Goal: Task Accomplishment & Management: Use online tool/utility

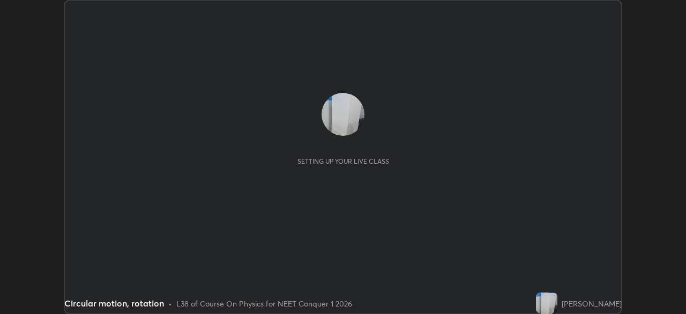
scroll to position [314, 686]
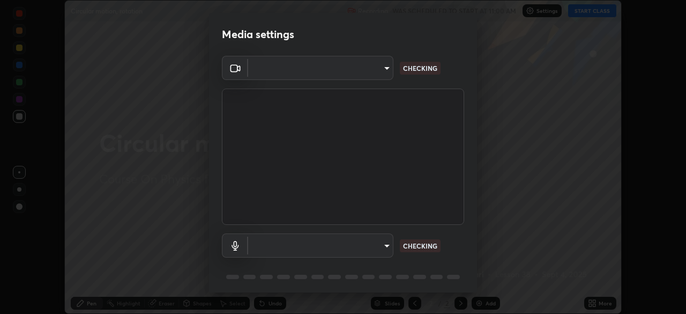
type input "846d0ba8f5080ab81b5b071cdfefeec17a04dc93fe71064fe08a1f5c66129023"
type input "default"
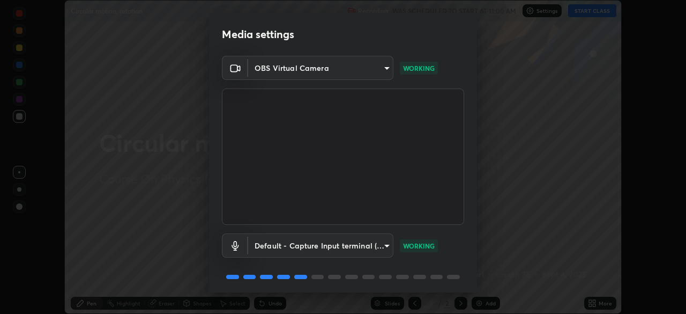
scroll to position [38, 0]
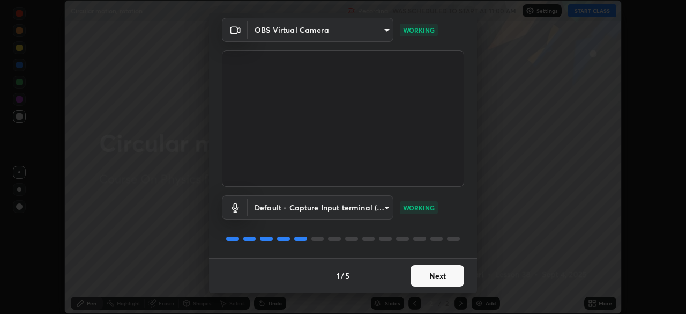
click at [425, 275] on button "Next" at bounding box center [438, 275] width 54 height 21
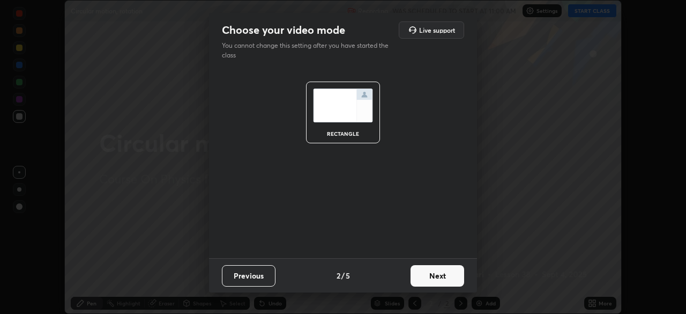
click at [425, 277] on button "Next" at bounding box center [438, 275] width 54 height 21
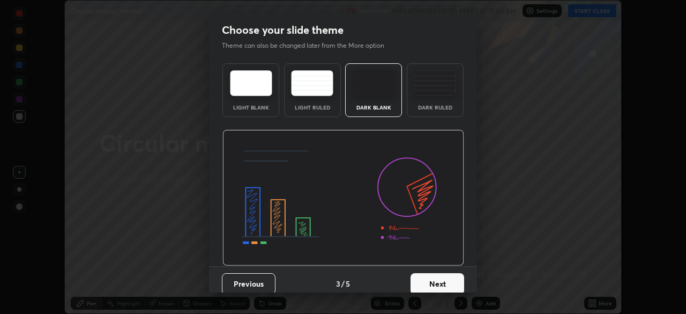
click at [425, 280] on button "Next" at bounding box center [438, 283] width 54 height 21
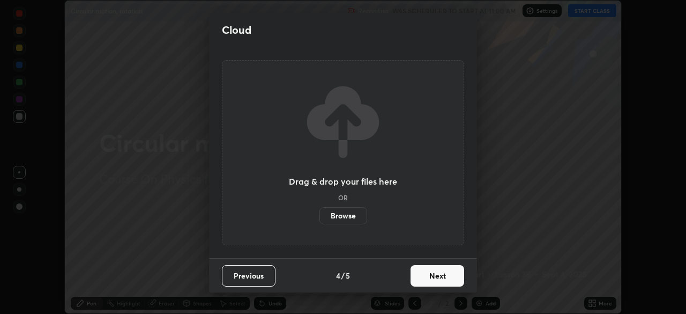
click at [428, 278] on button "Next" at bounding box center [438, 275] width 54 height 21
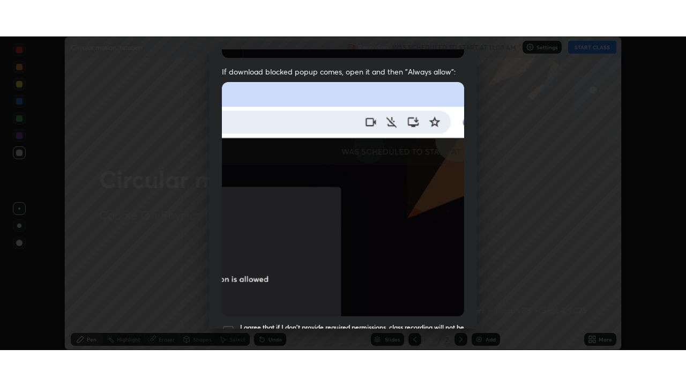
scroll to position [257, 0]
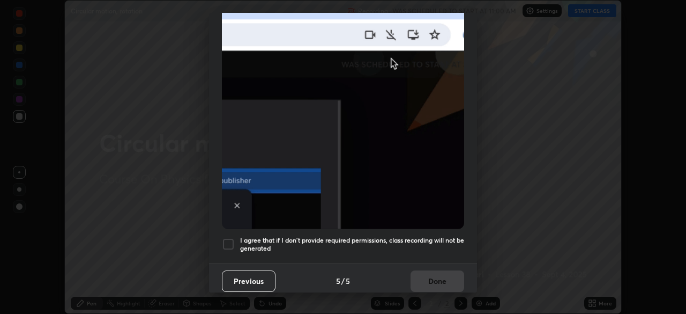
click at [226, 238] on div at bounding box center [228, 244] width 13 height 13
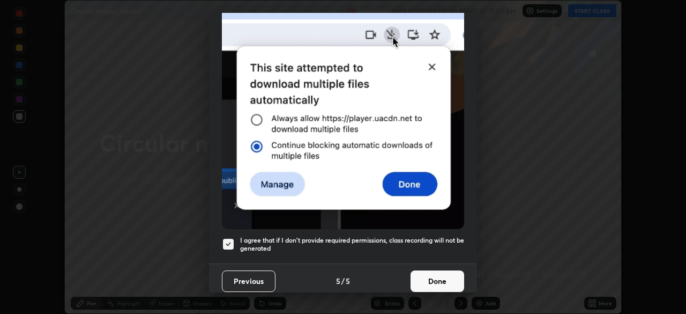
click at [417, 276] on button "Done" at bounding box center [438, 280] width 54 height 21
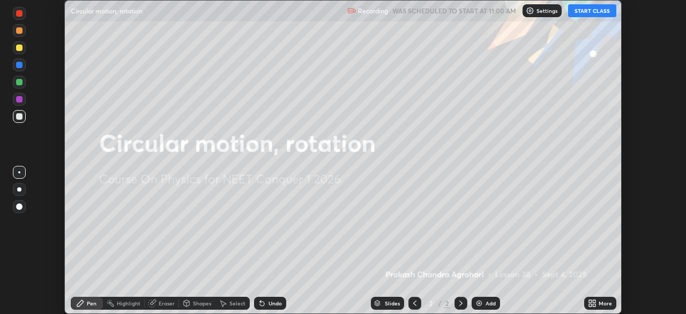
click at [590, 13] on button "START CLASS" at bounding box center [592, 10] width 48 height 13
click at [589, 304] on icon at bounding box center [590, 304] width 3 height 3
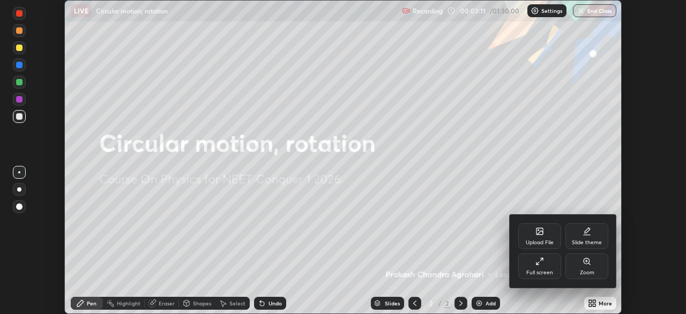
click at [553, 170] on div at bounding box center [343, 157] width 686 height 314
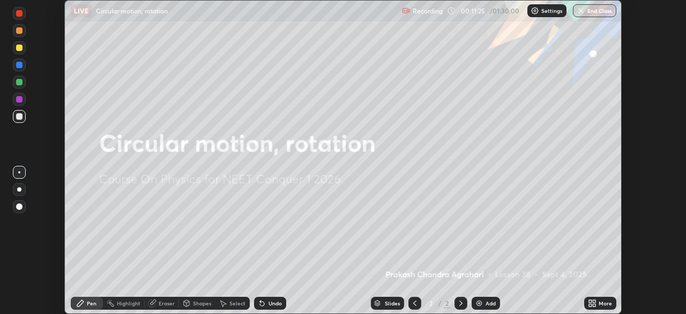
click at [594, 301] on icon at bounding box center [594, 301] width 3 height 3
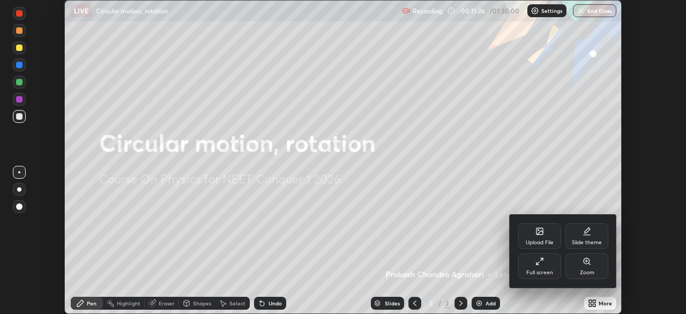
click at [533, 268] on div "Full screen" at bounding box center [539, 266] width 43 height 26
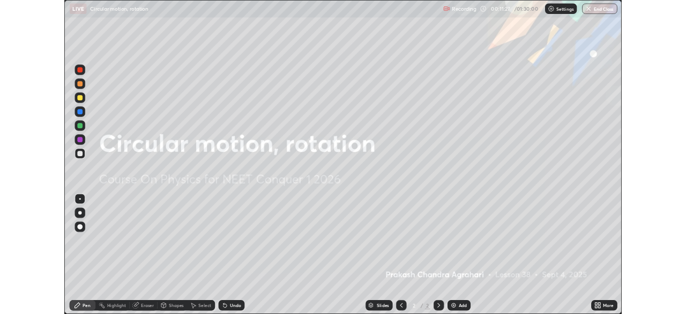
scroll to position [386, 686]
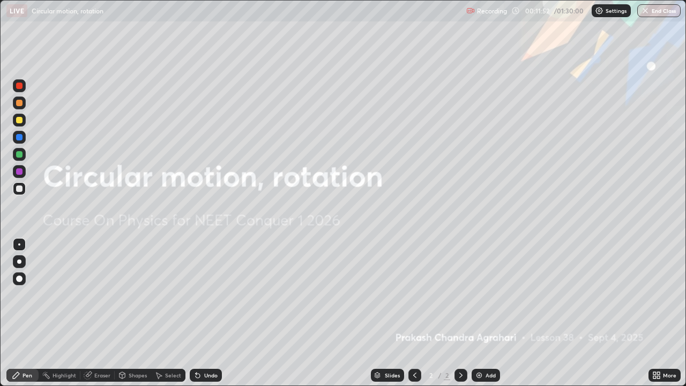
click at [658, 313] on icon at bounding box center [658, 373] width 3 height 3
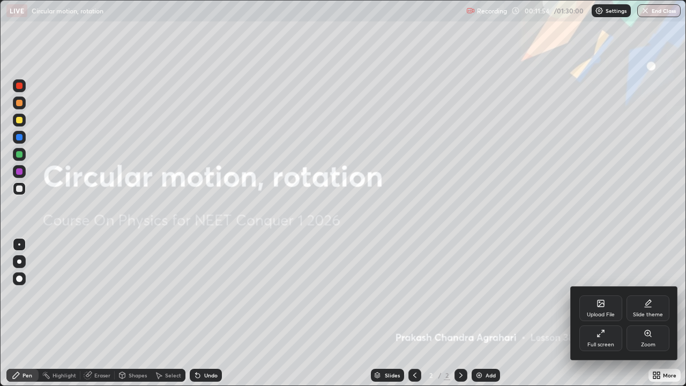
click at [597, 312] on div "Upload File" at bounding box center [601, 314] width 28 height 5
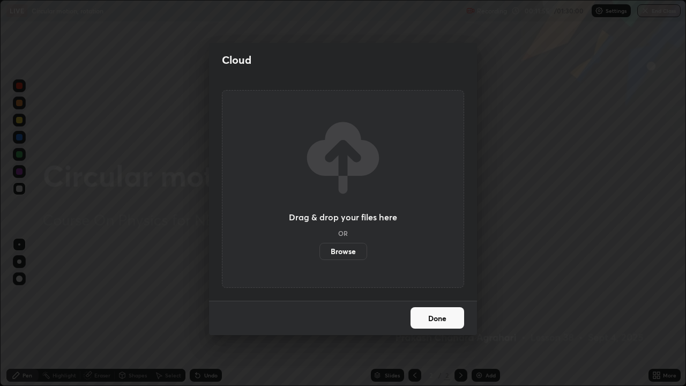
click at [348, 256] on label "Browse" at bounding box center [344, 251] width 48 height 17
click at [320, 256] on input "Browse" at bounding box center [320, 251] width 0 height 17
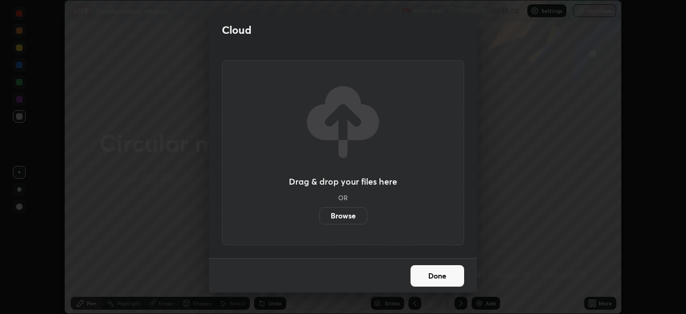
scroll to position [53299, 52926]
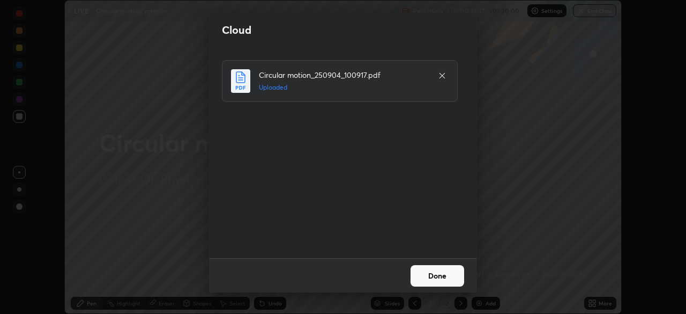
click at [440, 276] on button "Done" at bounding box center [438, 275] width 54 height 21
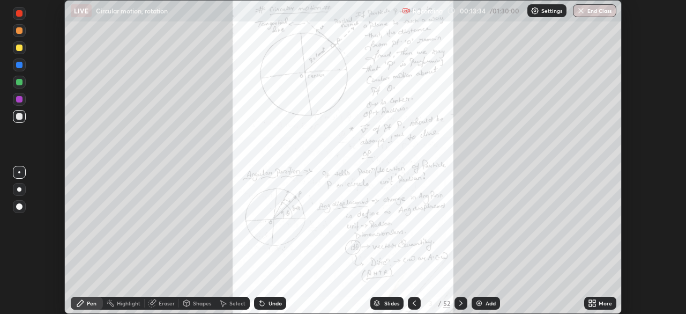
click at [384, 303] on div "Slides" at bounding box center [391, 302] width 15 height 5
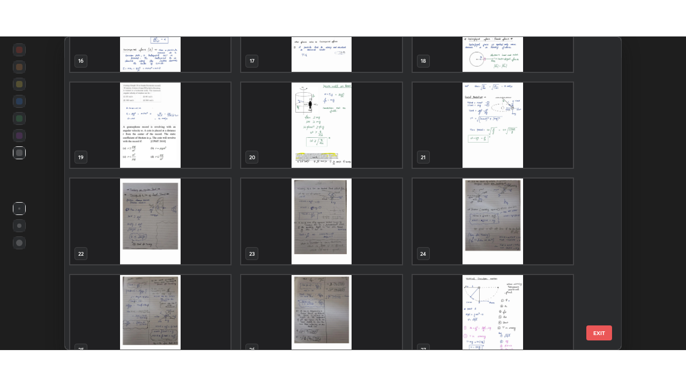
scroll to position [523, 0]
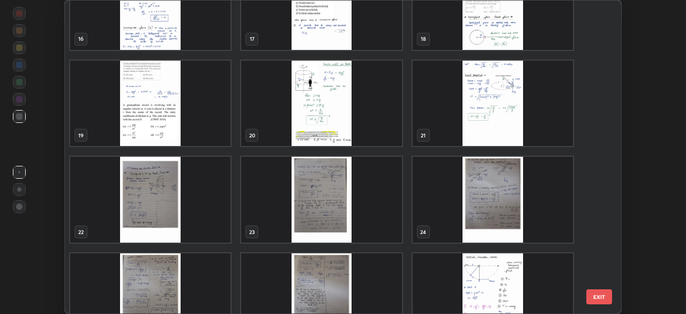
click at [450, 130] on img "grid" at bounding box center [493, 104] width 160 height 86
click at [452, 131] on img "grid" at bounding box center [493, 104] width 160 height 86
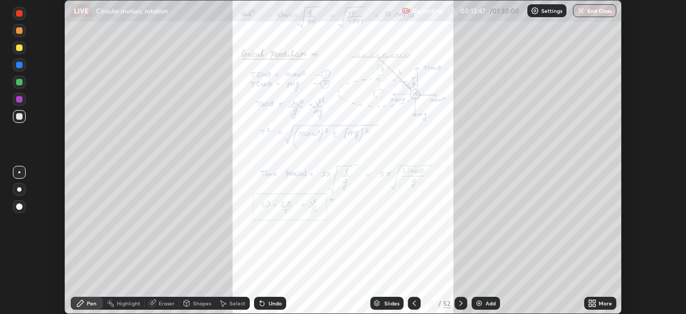
click at [590, 302] on icon at bounding box center [590, 301] width 3 height 3
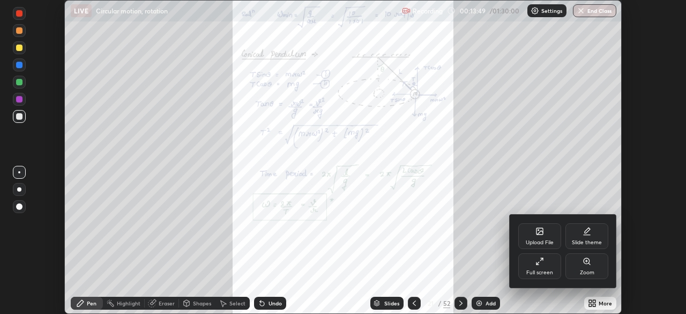
click at [538, 269] on div "Full screen" at bounding box center [539, 266] width 43 height 26
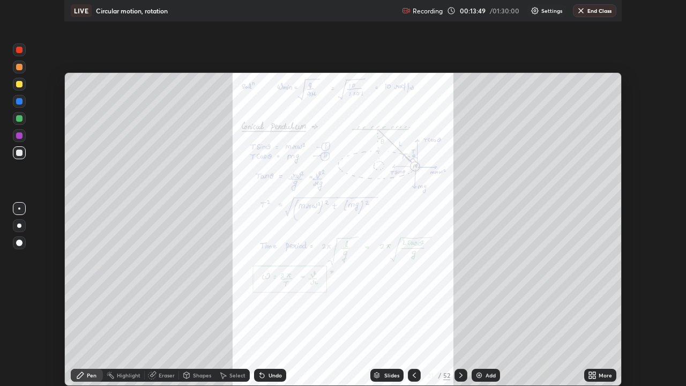
scroll to position [386, 686]
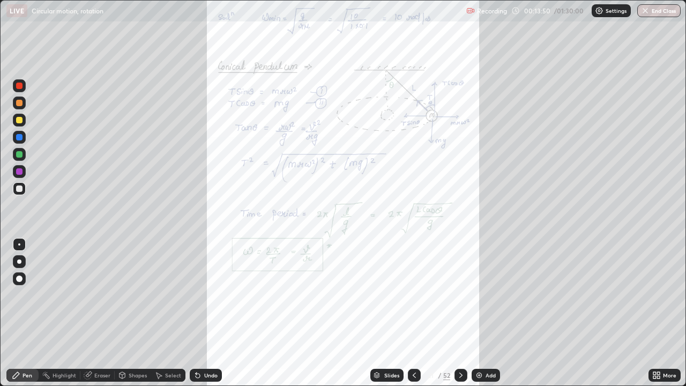
click at [658, 313] on div "More" at bounding box center [665, 375] width 32 height 13
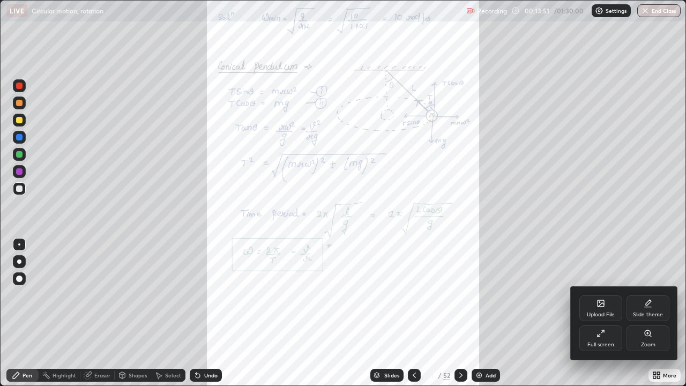
click at [645, 313] on icon at bounding box center [648, 333] width 9 height 9
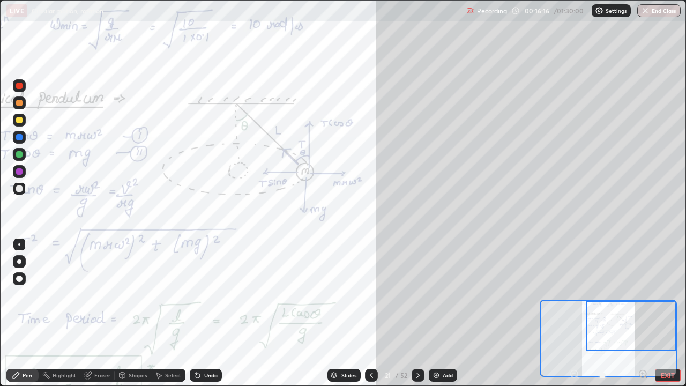
click at [100, 313] on div "Eraser" at bounding box center [102, 375] width 16 height 5
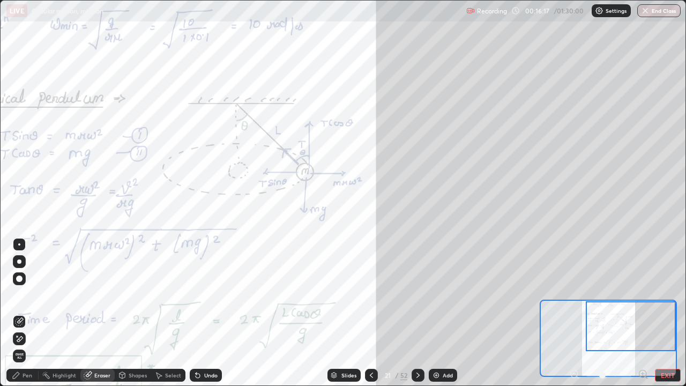
click at [127, 313] on div "Shapes" at bounding box center [133, 375] width 36 height 13
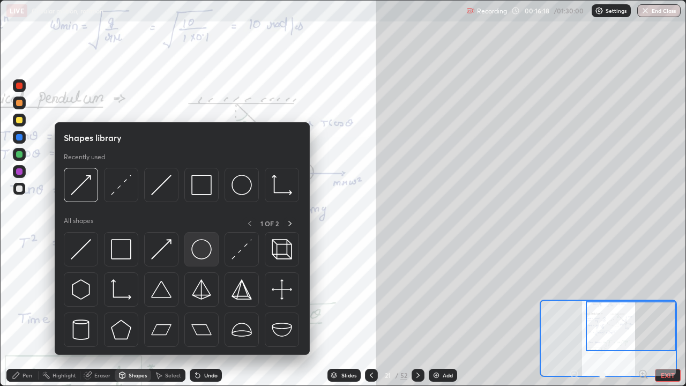
click at [198, 255] on img at bounding box center [201, 249] width 20 height 20
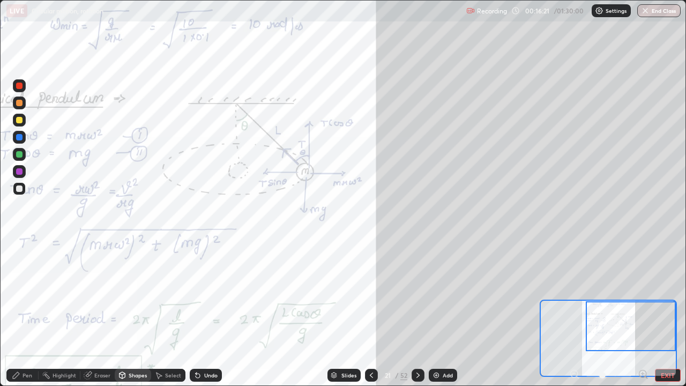
click at [130, 313] on div "Shapes" at bounding box center [133, 375] width 36 height 13
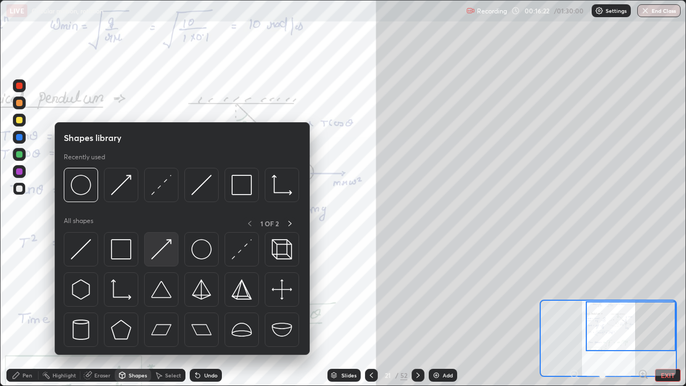
click at [165, 251] on img at bounding box center [161, 249] width 20 height 20
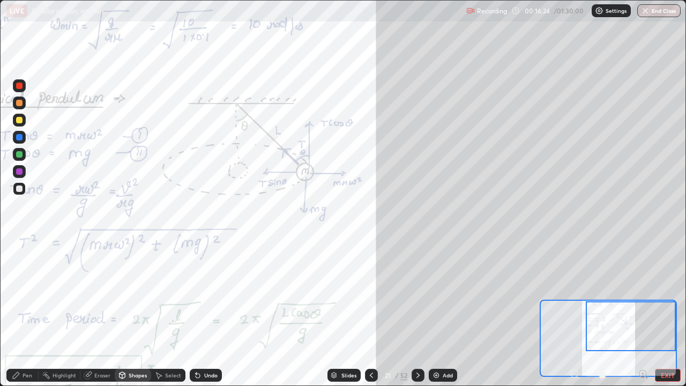
click at [19, 155] on div at bounding box center [19, 154] width 6 height 6
click at [26, 313] on div "Pen" at bounding box center [28, 375] width 10 height 5
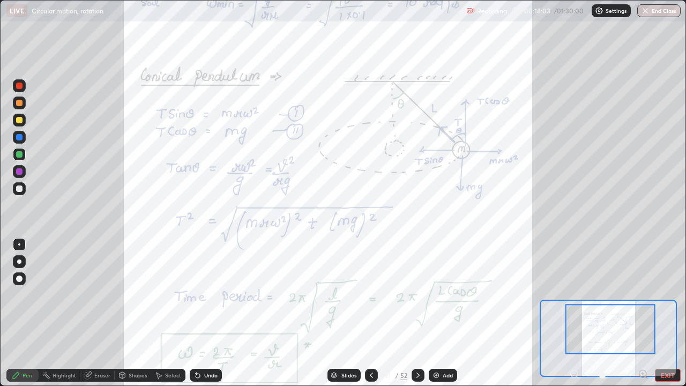
click at [22, 191] on div at bounding box center [19, 188] width 13 height 13
click at [20, 172] on div at bounding box center [19, 171] width 6 height 6
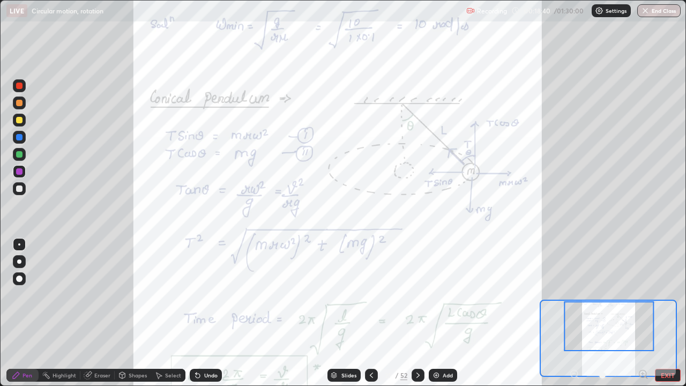
click at [643, 313] on icon at bounding box center [643, 374] width 3 height 0
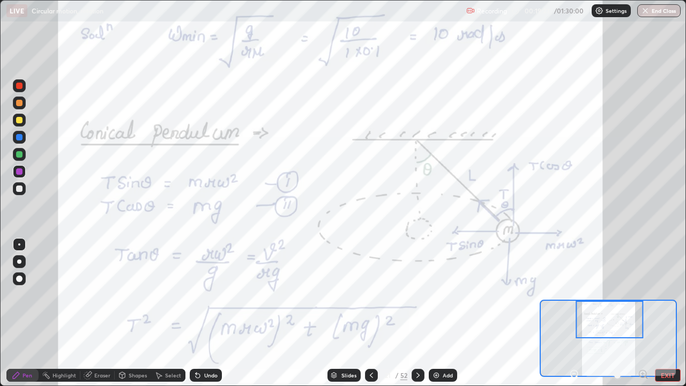
click at [602, 313] on div at bounding box center [610, 320] width 68 height 38
click at [573, 313] on icon at bounding box center [574, 374] width 3 height 0
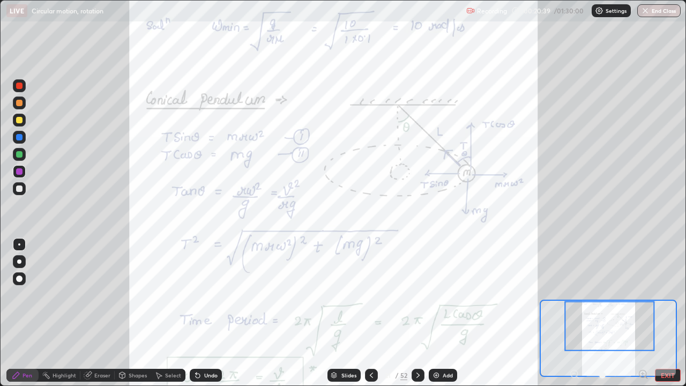
click at [574, 313] on div at bounding box center [608, 375] width 79 height 13
click at [575, 313] on div at bounding box center [608, 375] width 79 height 13
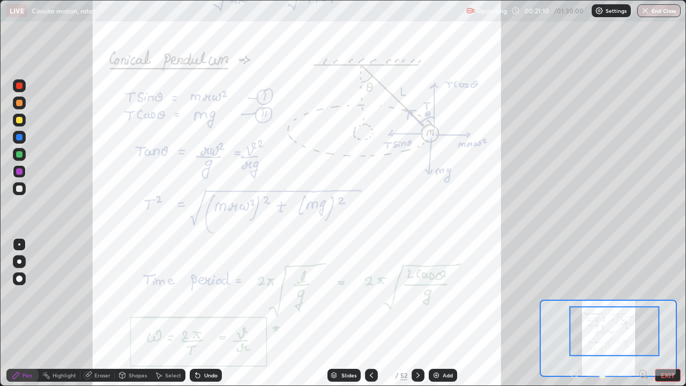
click at [642, 313] on icon at bounding box center [643, 374] width 11 height 11
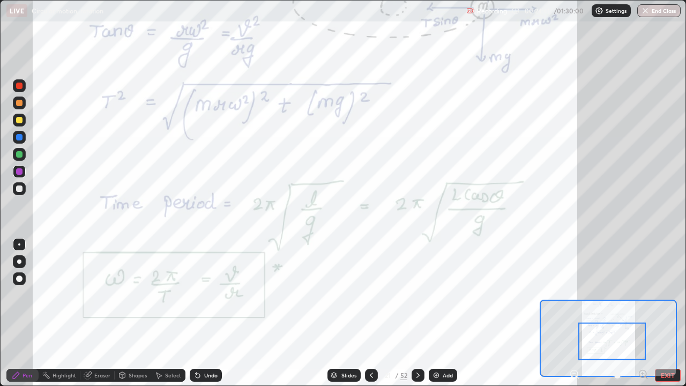
click at [416, 313] on icon at bounding box center [418, 375] width 9 height 9
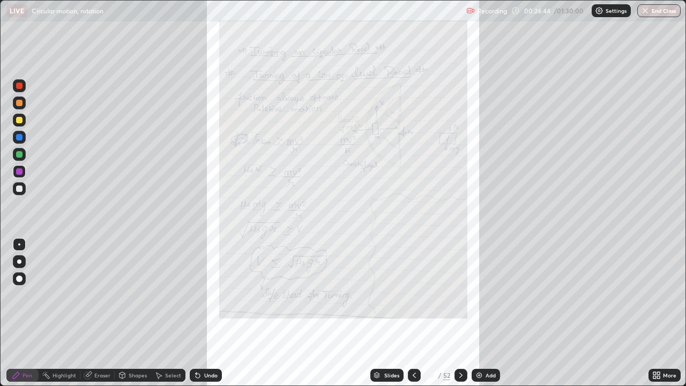
click at [655, 313] on icon at bounding box center [655, 377] width 3 height 3
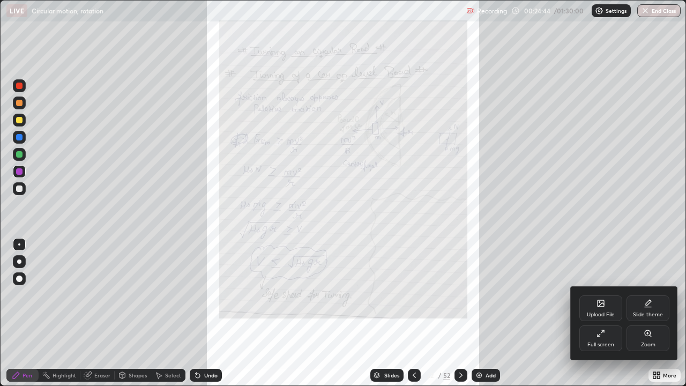
click at [645, 313] on div "Zoom" at bounding box center [648, 344] width 14 height 5
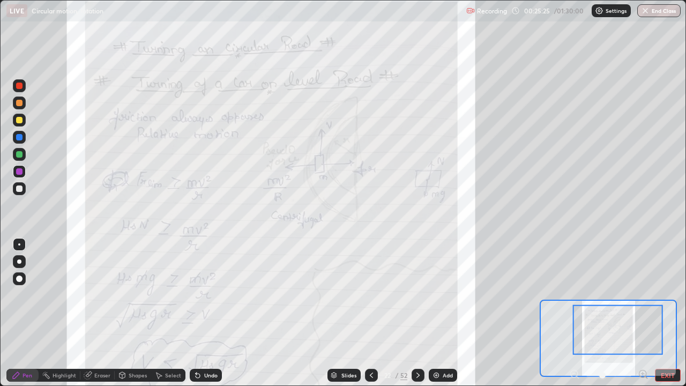
click at [436, 313] on img at bounding box center [436, 375] width 9 height 9
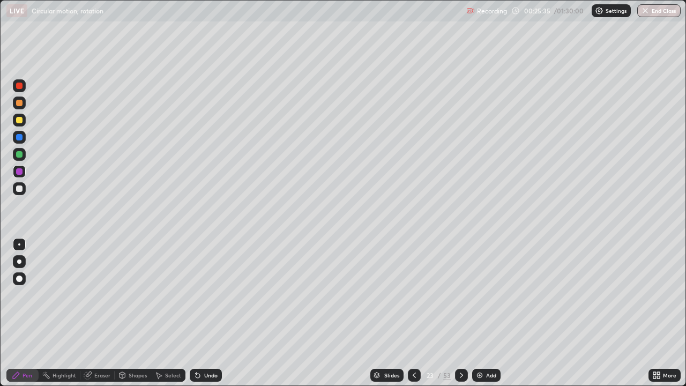
click at [20, 188] on div at bounding box center [19, 188] width 6 height 6
click at [20, 139] on div at bounding box center [19, 137] width 6 height 6
click at [20, 119] on div at bounding box center [19, 120] width 6 height 6
click at [412, 313] on icon at bounding box center [414, 375] width 9 height 9
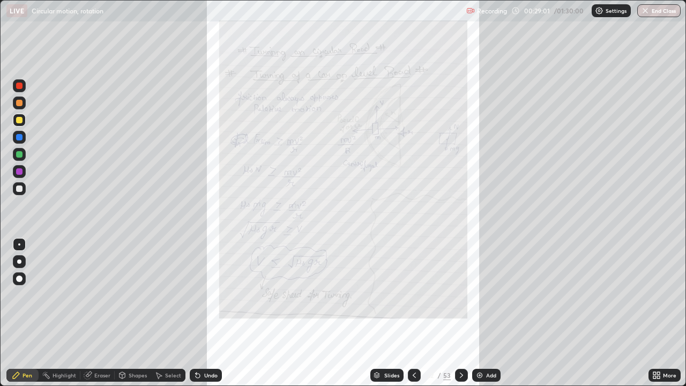
click at [655, 313] on icon at bounding box center [655, 377] width 3 height 3
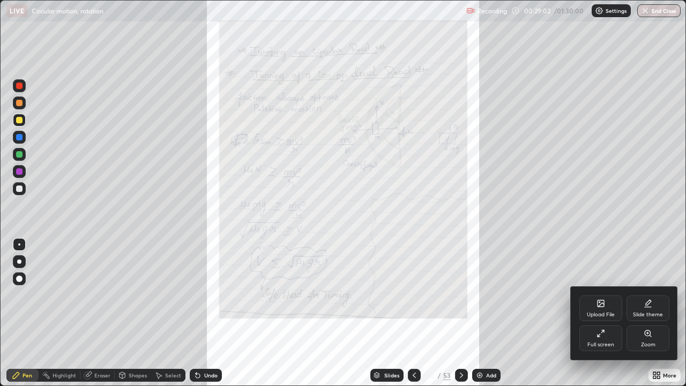
click at [648, 313] on div "Zoom" at bounding box center [648, 344] width 14 height 5
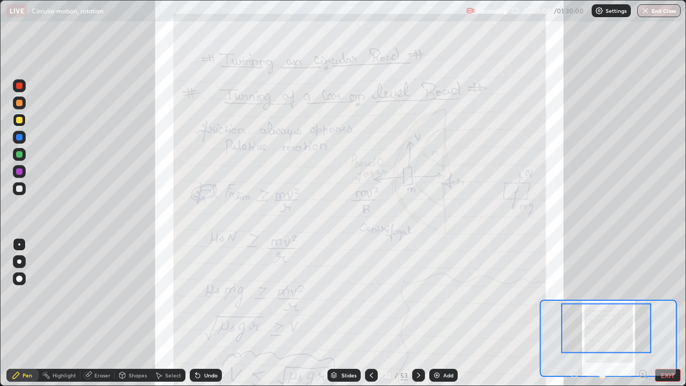
click at [643, 313] on icon at bounding box center [643, 374] width 3 height 0
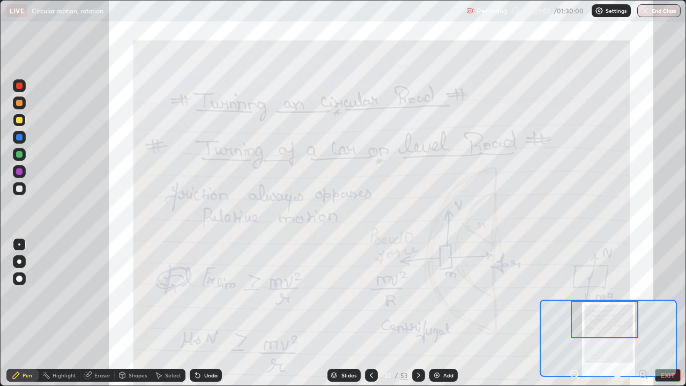
click at [574, 313] on icon at bounding box center [574, 374] width 3 height 0
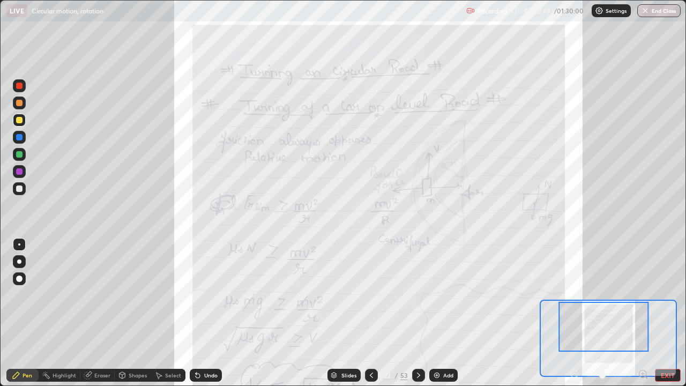
click at [643, 313] on icon at bounding box center [643, 374] width 3 height 0
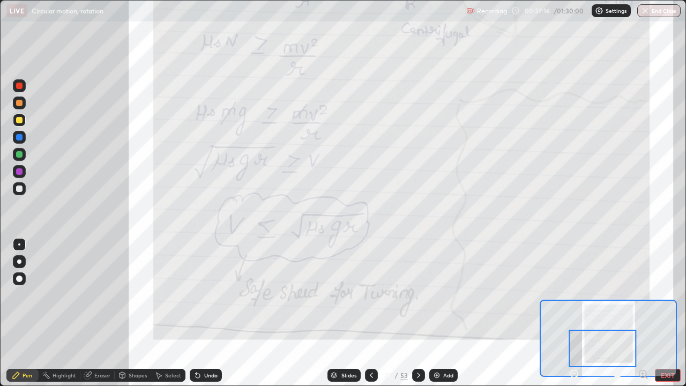
click at [419, 313] on icon at bounding box center [418, 375] width 3 height 5
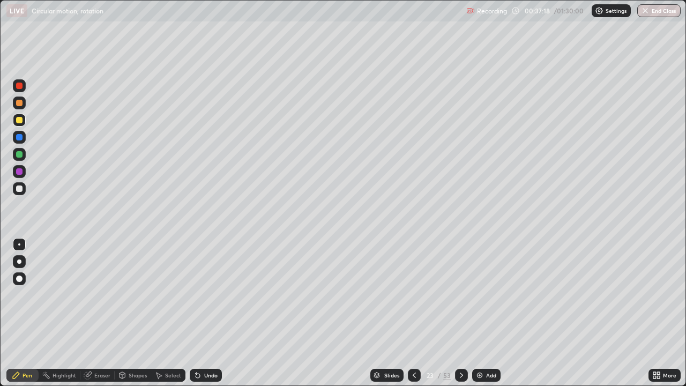
click at [457, 313] on icon at bounding box center [461, 375] width 9 height 9
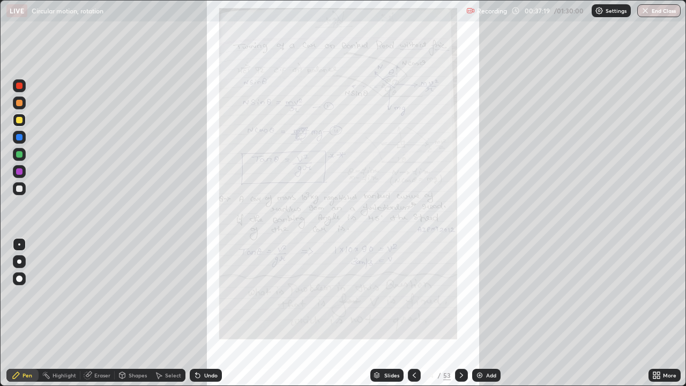
click at [658, 313] on icon at bounding box center [658, 373] width 3 height 3
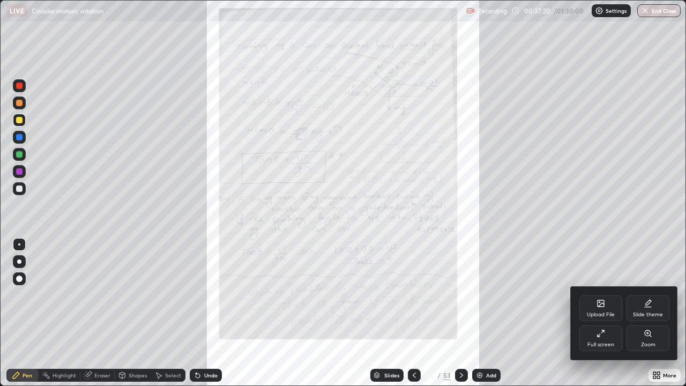
click at [648, 313] on div "Zoom" at bounding box center [648, 344] width 14 height 5
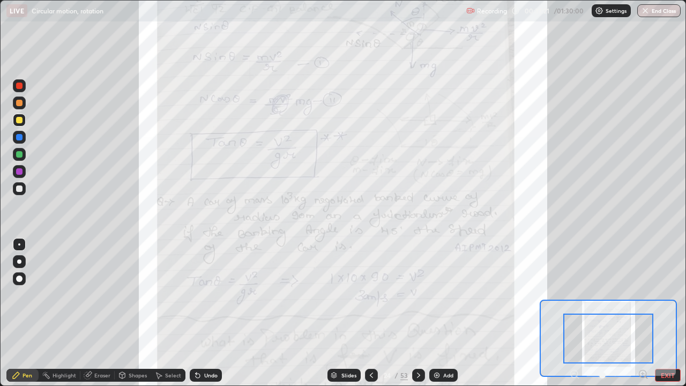
click at [642, 313] on icon at bounding box center [643, 374] width 3 height 0
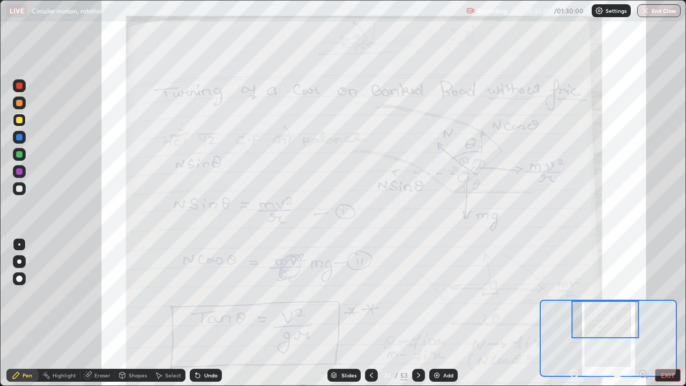
click at [417, 313] on icon at bounding box center [418, 375] width 9 height 9
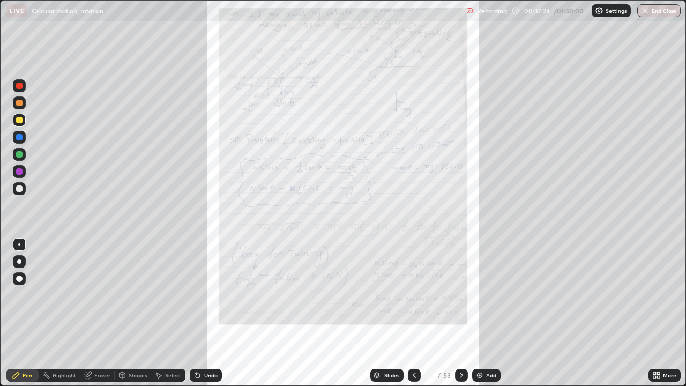
click at [415, 313] on icon at bounding box center [414, 375] width 9 height 9
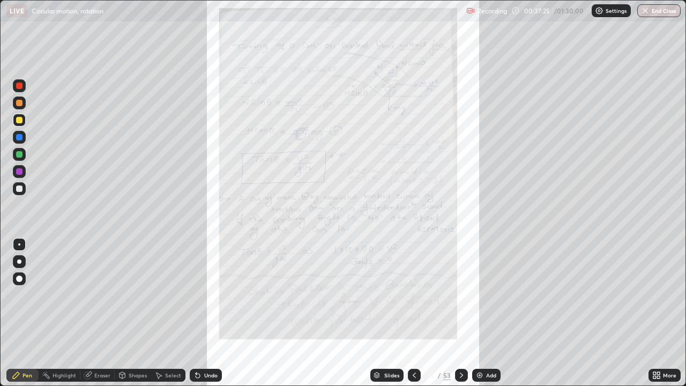
click at [457, 313] on icon at bounding box center [461, 375] width 9 height 9
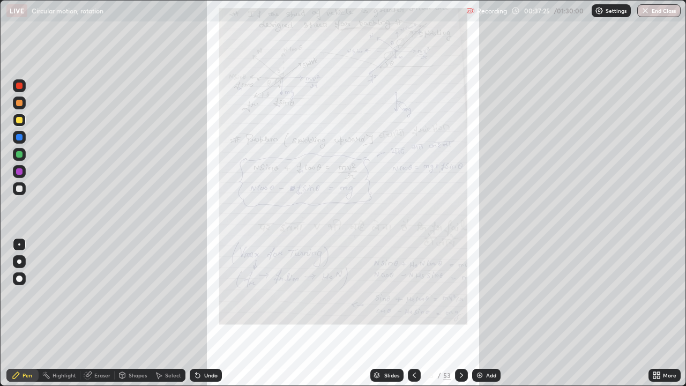
click at [460, 313] on icon at bounding box center [461, 375] width 9 height 9
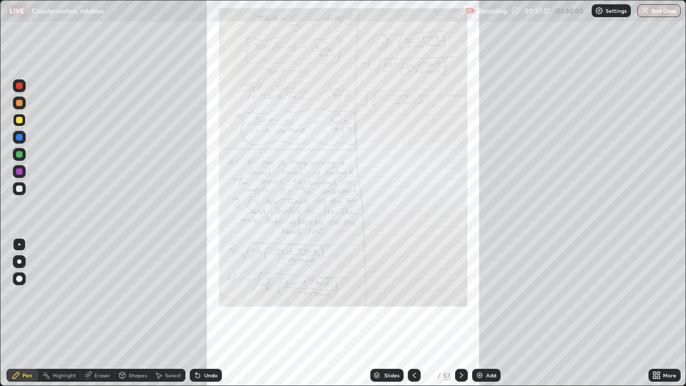
click at [460, 313] on icon at bounding box center [461, 375] width 9 height 9
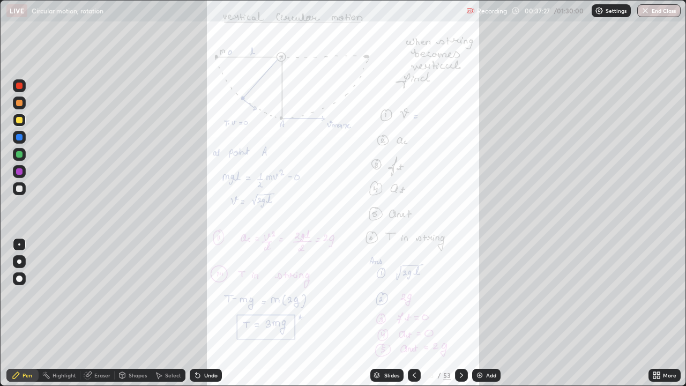
click at [460, 313] on icon at bounding box center [461, 375] width 9 height 9
click at [459, 313] on icon at bounding box center [461, 375] width 9 height 9
click at [460, 313] on icon at bounding box center [461, 375] width 3 height 5
click at [460, 313] on icon at bounding box center [461, 375] width 9 height 9
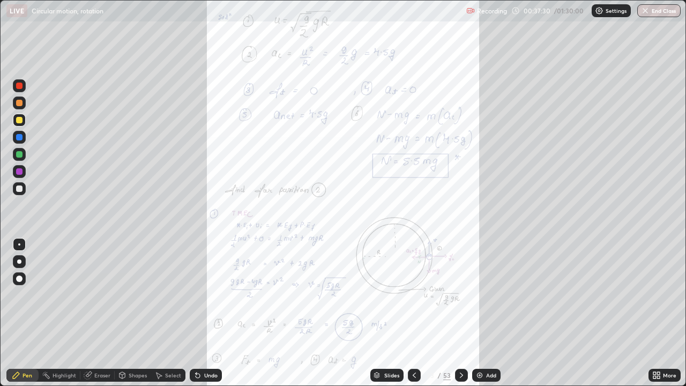
click at [460, 313] on icon at bounding box center [461, 375] width 9 height 9
click at [459, 313] on icon at bounding box center [461, 375] width 9 height 9
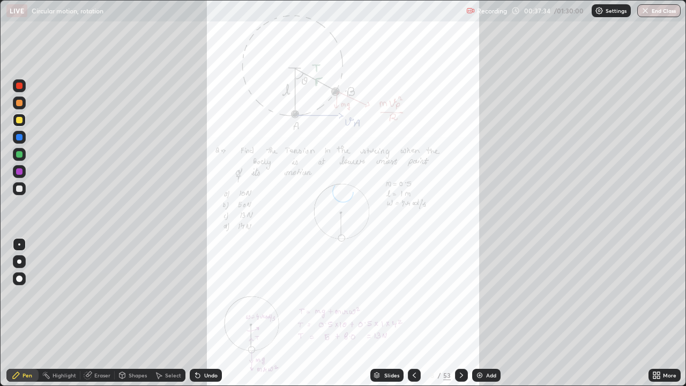
click at [460, 313] on icon at bounding box center [461, 375] width 9 height 9
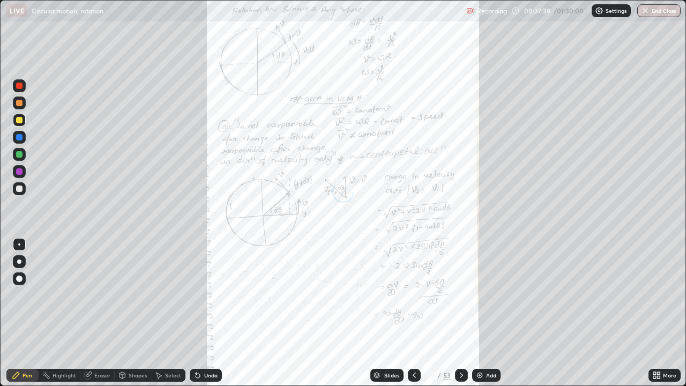
click at [460, 313] on icon at bounding box center [461, 375] width 9 height 9
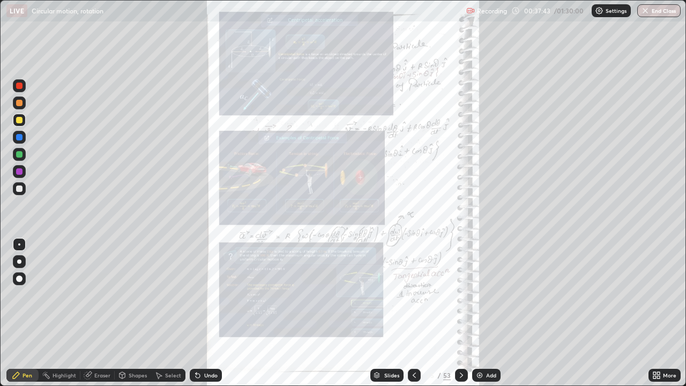
click at [455, 313] on div at bounding box center [461, 375] width 13 height 13
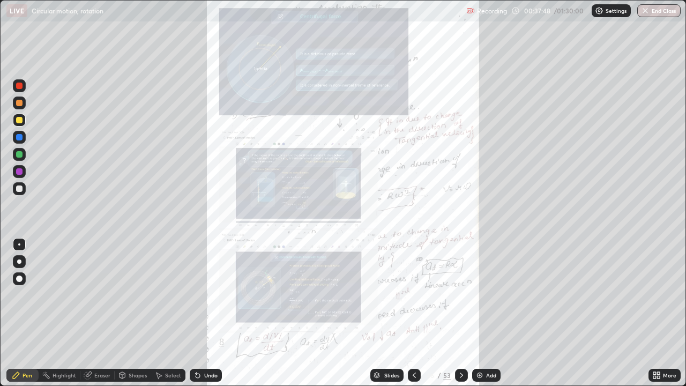
click at [460, 313] on div at bounding box center [461, 375] width 13 height 13
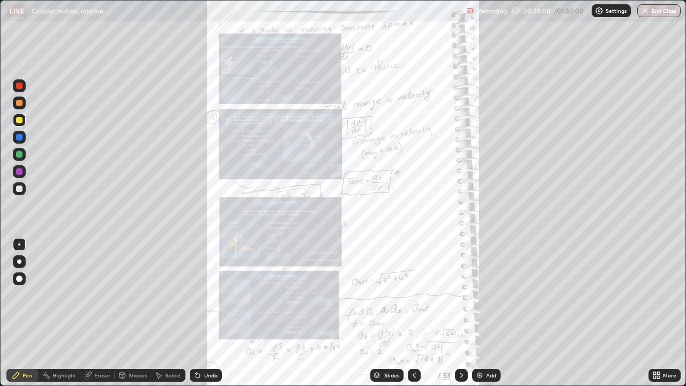
click at [385, 313] on div "Slides" at bounding box center [391, 375] width 15 height 5
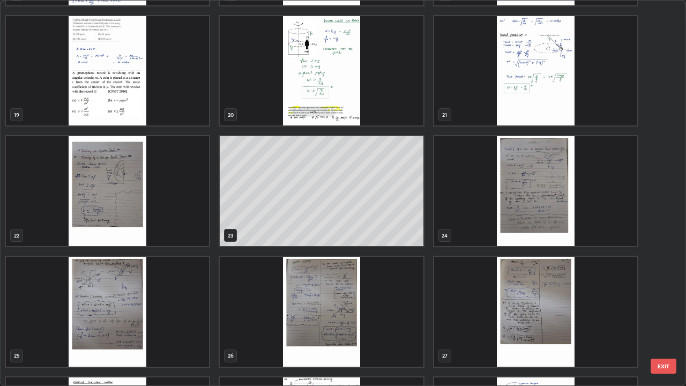
scroll to position [719, 0]
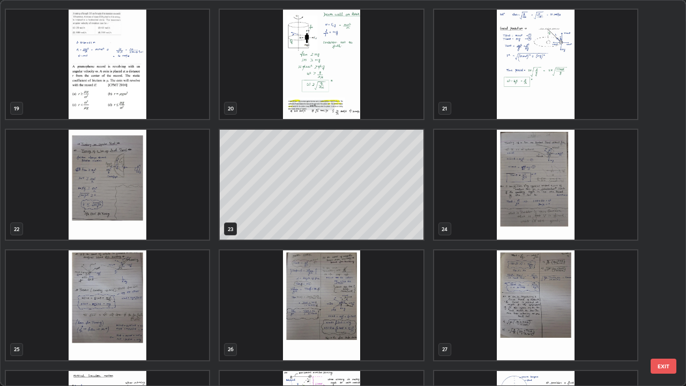
click at [489, 201] on img "grid" at bounding box center [535, 185] width 203 height 110
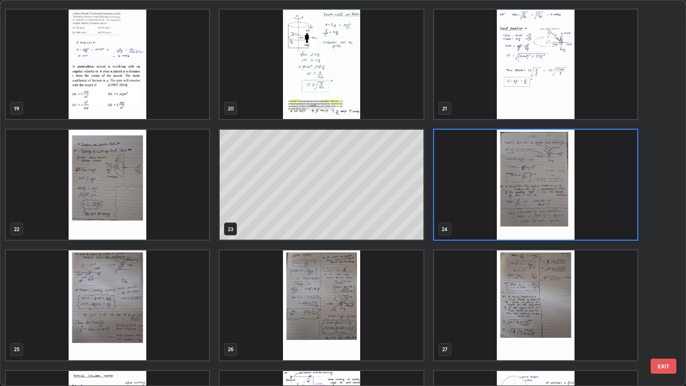
click at [493, 203] on img "grid" at bounding box center [535, 185] width 203 height 110
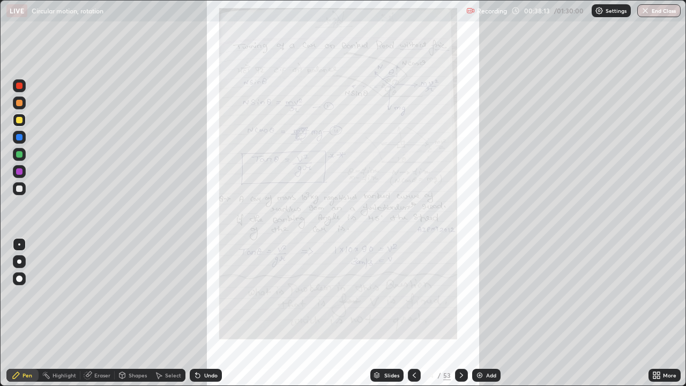
click at [656, 313] on icon at bounding box center [656, 375] width 9 height 9
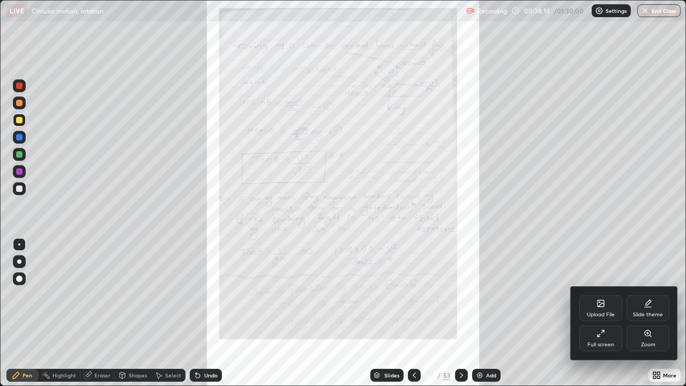
click at [640, 313] on div "Zoom" at bounding box center [648, 338] width 43 height 26
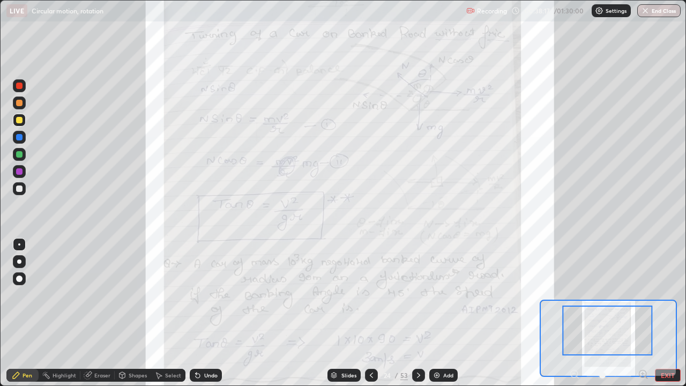
click at [437, 313] on img at bounding box center [437, 375] width 9 height 9
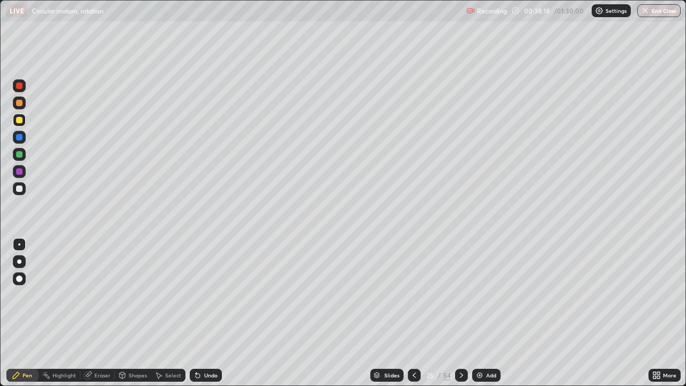
click at [412, 313] on icon at bounding box center [414, 375] width 9 height 9
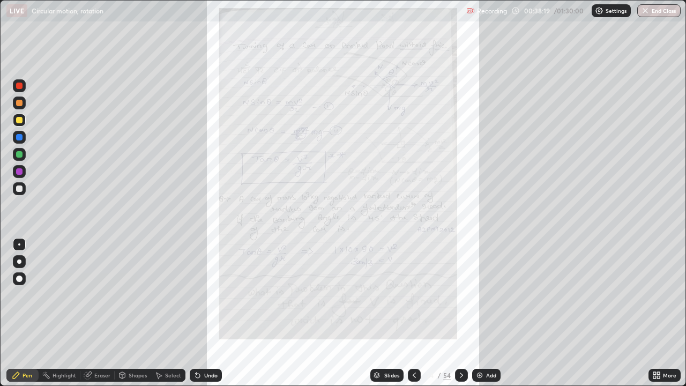
click at [654, 313] on icon at bounding box center [655, 373] width 3 height 3
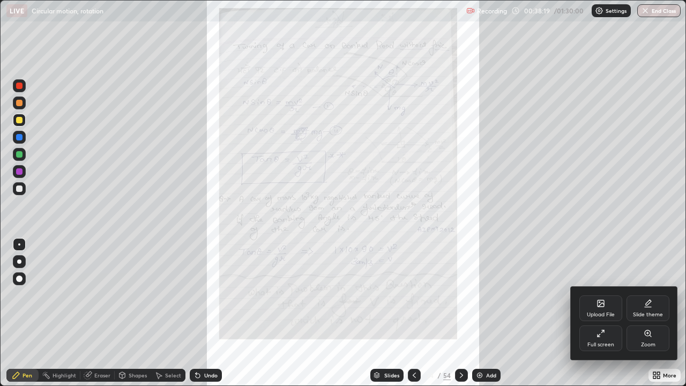
click at [643, 313] on div "Zoom" at bounding box center [648, 338] width 43 height 26
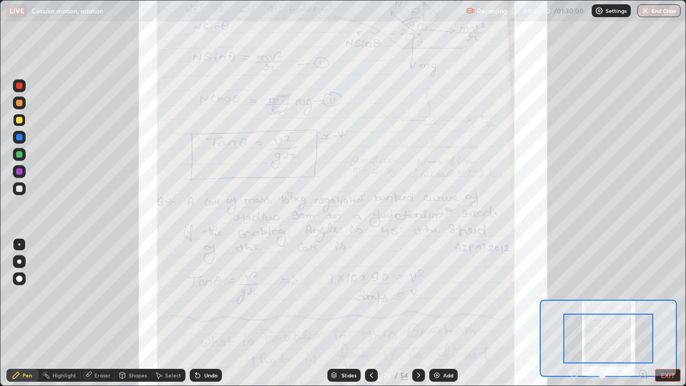
click at [643, 313] on icon at bounding box center [643, 374] width 3 height 0
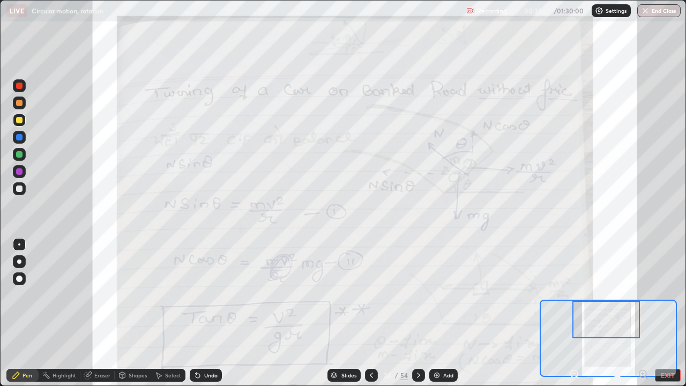
click at [617, 313] on div at bounding box center [607, 320] width 68 height 38
click at [574, 313] on icon at bounding box center [574, 374] width 3 height 0
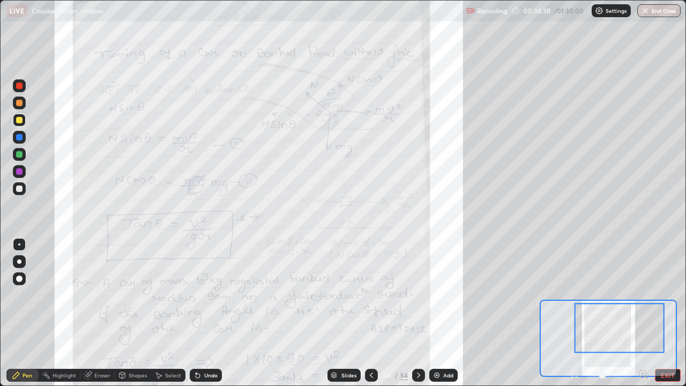
click at [129, 313] on div "Shapes" at bounding box center [138, 375] width 18 height 5
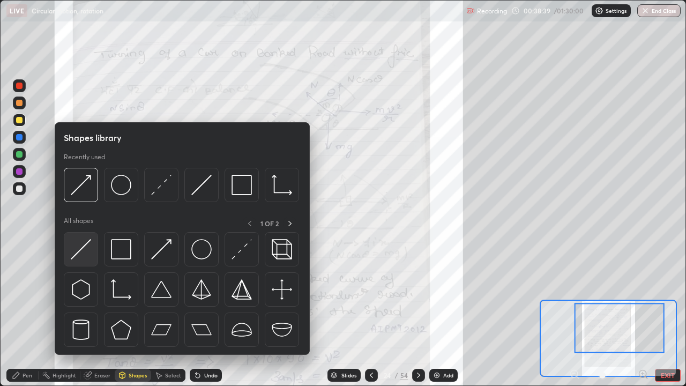
click at [88, 251] on img at bounding box center [81, 249] width 20 height 20
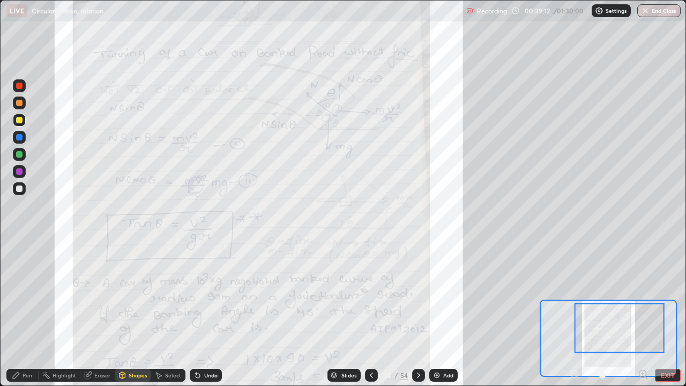
click at [102, 313] on div "Eraser" at bounding box center [102, 375] width 16 height 5
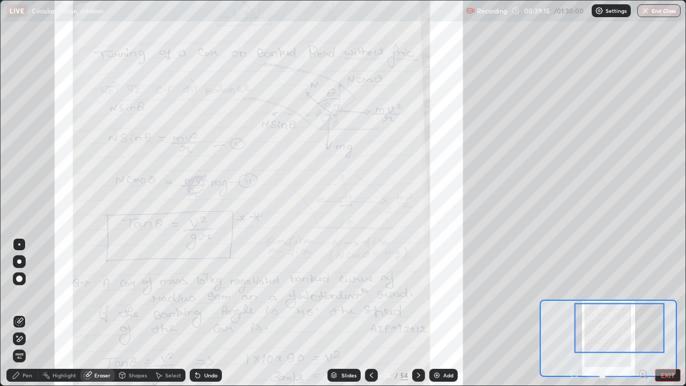
click at [173, 313] on div "Select" at bounding box center [173, 375] width 16 height 5
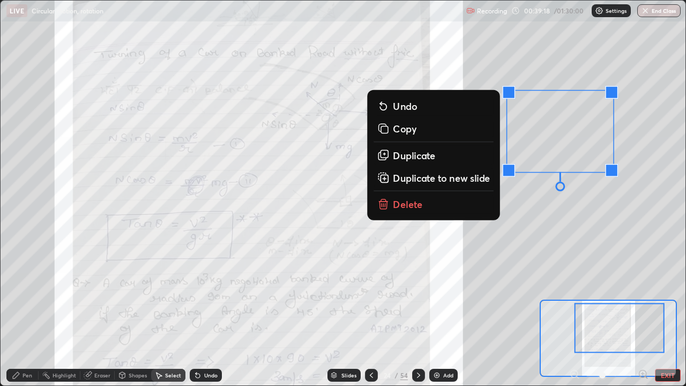
click at [632, 107] on div "0 ° Undo Copy Duplicate Duplicate to new slide Delete" at bounding box center [259, 274] width 1028 height 577
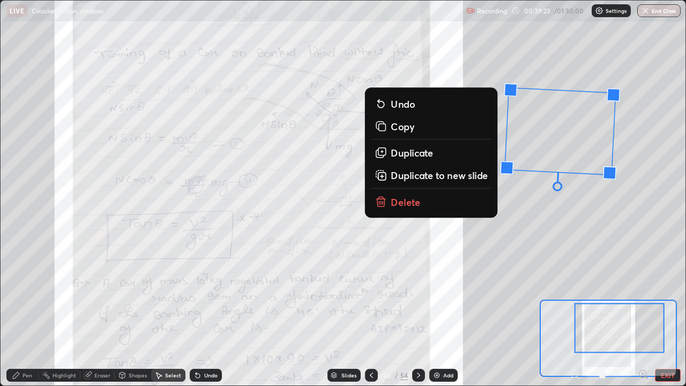
click at [527, 251] on div "3 ° Undo Copy Duplicate Duplicate to new slide Delete" at bounding box center [259, 274] width 1028 height 577
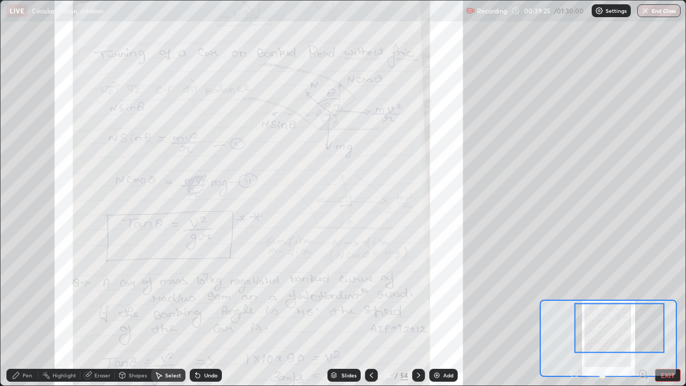
click at [101, 313] on div "Eraser" at bounding box center [102, 375] width 16 height 5
click at [20, 313] on icon at bounding box center [19, 339] width 9 height 9
click at [137, 313] on div "Shapes" at bounding box center [138, 375] width 18 height 5
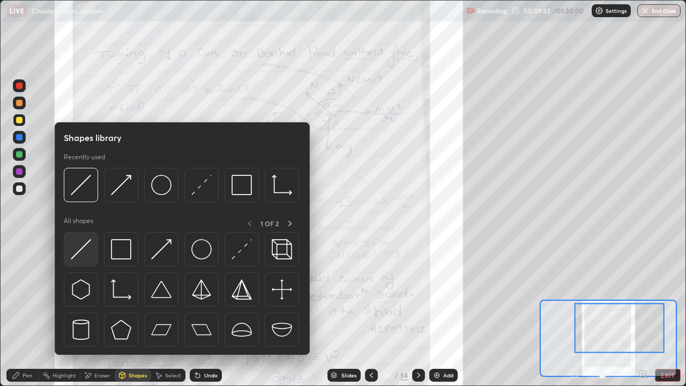
click at [87, 248] on img at bounding box center [81, 249] width 20 height 20
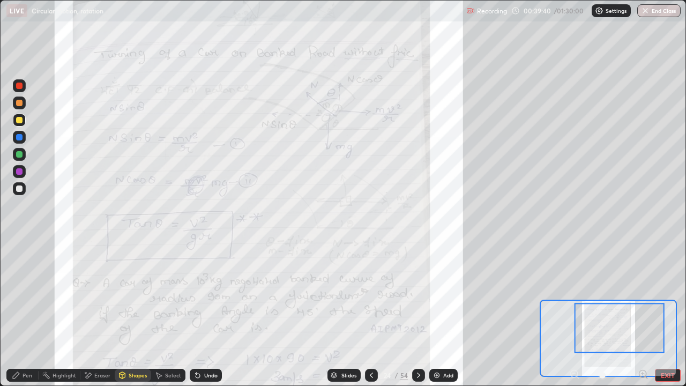
click at [27, 313] on div "Pen" at bounding box center [28, 375] width 10 height 5
click at [20, 154] on div at bounding box center [19, 154] width 6 height 6
click at [19, 173] on div at bounding box center [19, 171] width 6 height 6
click at [139, 313] on div "Shapes" at bounding box center [138, 375] width 18 height 5
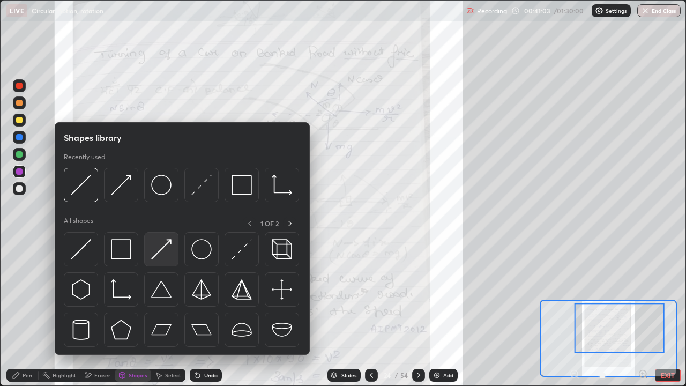
click at [157, 243] on img at bounding box center [161, 249] width 20 height 20
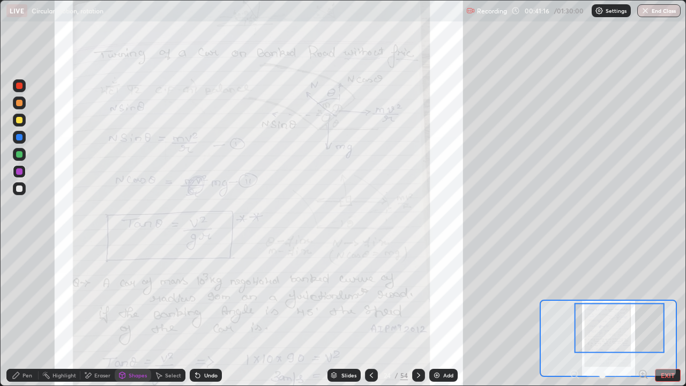
click at [32, 313] on div "Pen" at bounding box center [28, 375] width 10 height 5
click at [136, 313] on div "Shapes" at bounding box center [133, 375] width 36 height 13
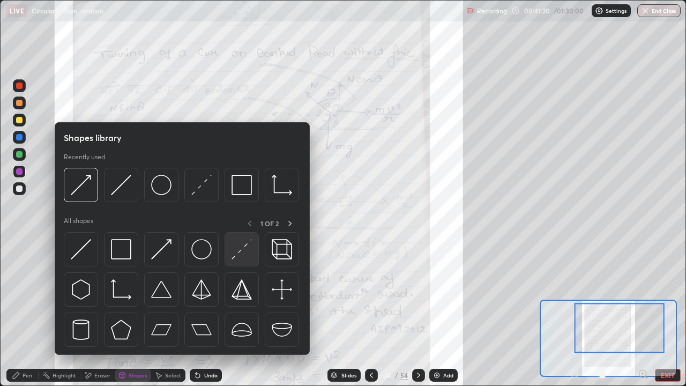
click at [240, 254] on img at bounding box center [242, 249] width 20 height 20
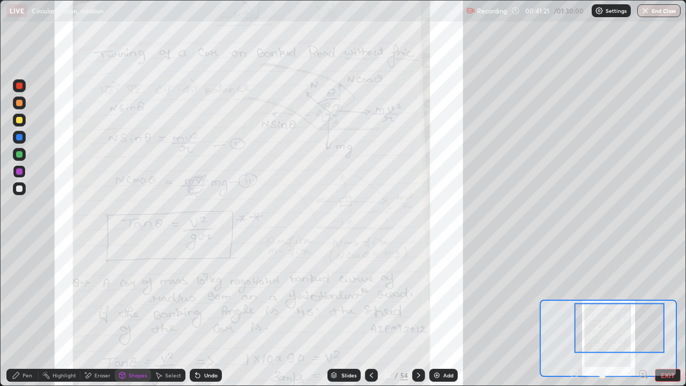
click at [21, 185] on div at bounding box center [19, 188] width 13 height 13
click at [199, 313] on icon at bounding box center [198, 375] width 9 height 9
click at [31, 313] on div "Pen" at bounding box center [28, 375] width 10 height 5
click at [127, 313] on div "Shapes" at bounding box center [133, 375] width 36 height 13
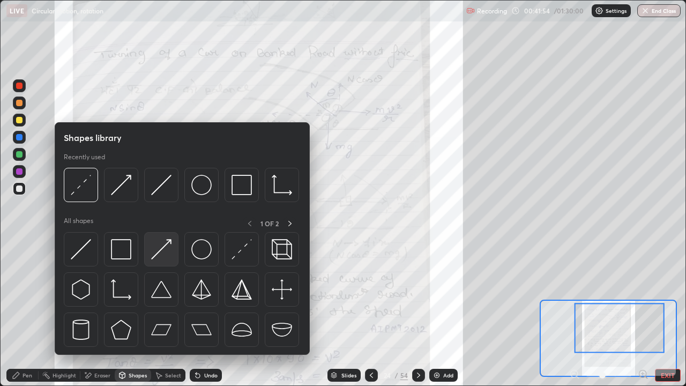
click at [166, 250] on img at bounding box center [161, 249] width 20 height 20
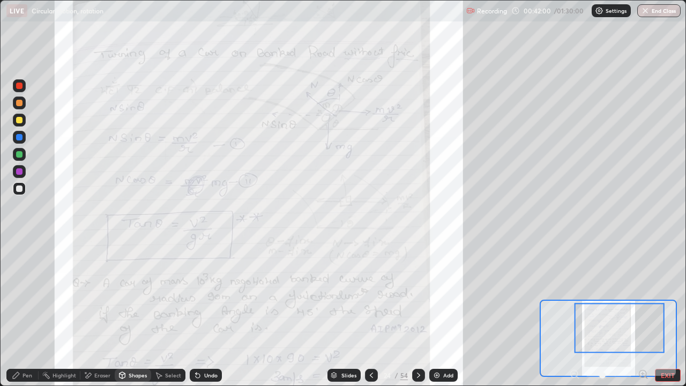
click at [27, 313] on div "Pen" at bounding box center [28, 375] width 10 height 5
click at [130, 313] on div "Shapes" at bounding box center [138, 375] width 18 height 5
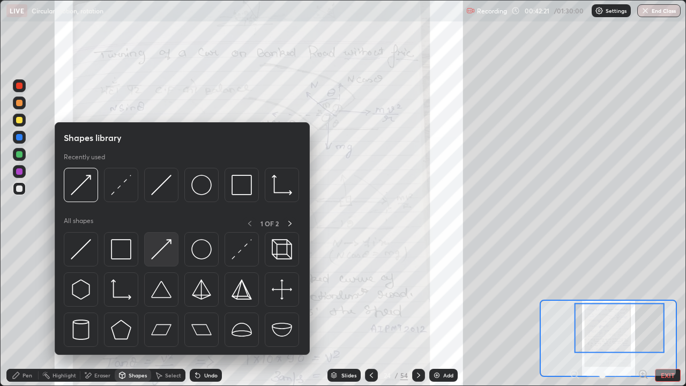
click at [160, 251] on img at bounding box center [161, 249] width 20 height 20
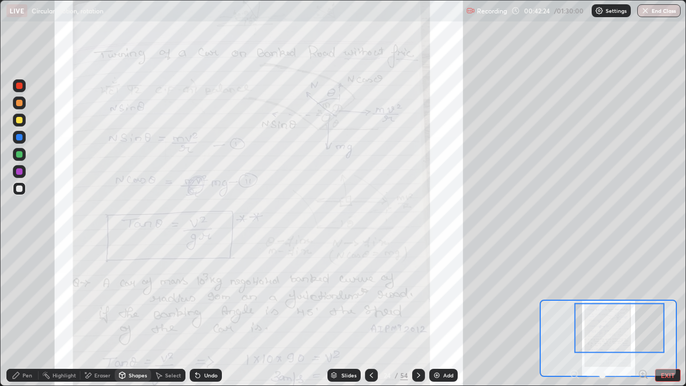
click at [19, 170] on div at bounding box center [19, 171] width 6 height 6
click at [21, 313] on div "Pen" at bounding box center [22, 375] width 32 height 13
click at [643, 313] on icon at bounding box center [643, 374] width 3 height 0
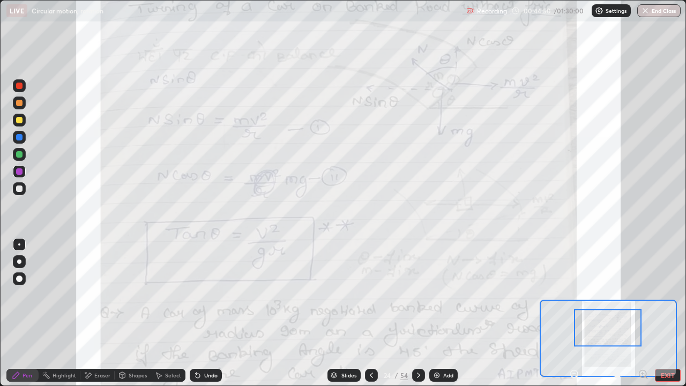
click at [20, 119] on div at bounding box center [19, 120] width 6 height 6
click at [574, 313] on icon at bounding box center [574, 374] width 3 height 0
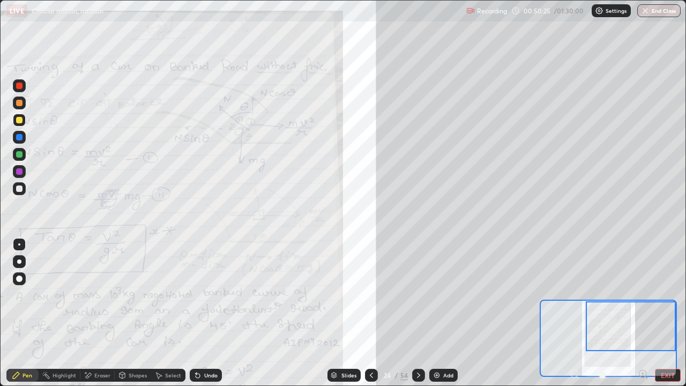
click at [417, 313] on icon at bounding box center [418, 375] width 9 height 9
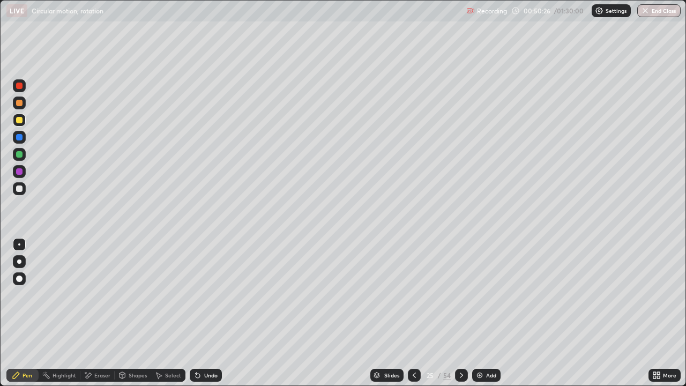
click at [460, 313] on icon at bounding box center [461, 375] width 9 height 9
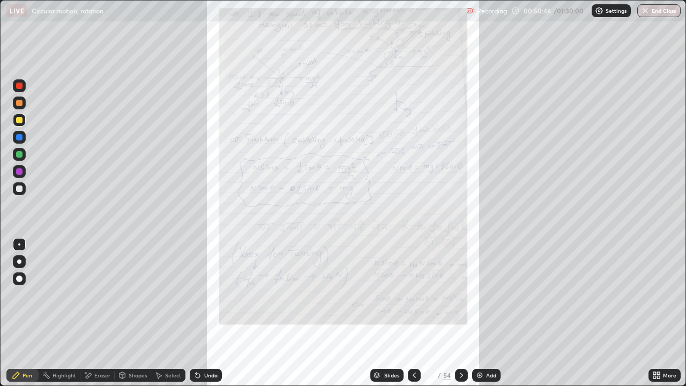
click at [460, 313] on icon at bounding box center [461, 375] width 9 height 9
click at [461, 313] on icon at bounding box center [461, 375] width 9 height 9
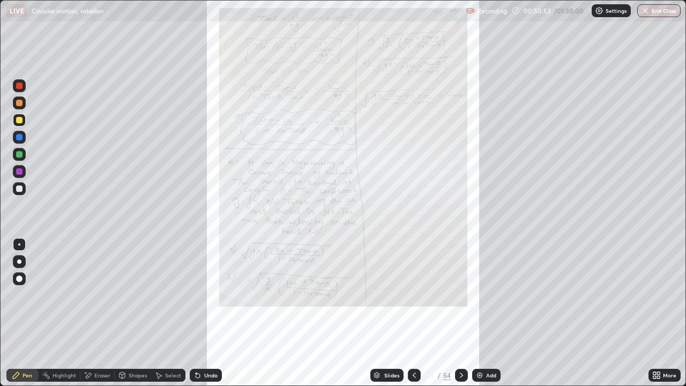
click at [460, 313] on icon at bounding box center [461, 375] width 9 height 9
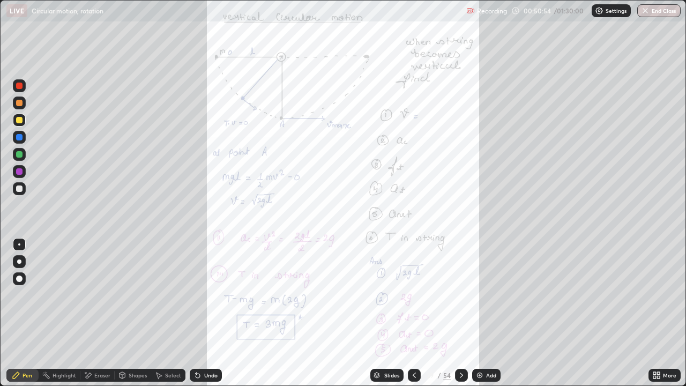
click at [413, 313] on icon at bounding box center [414, 375] width 9 height 9
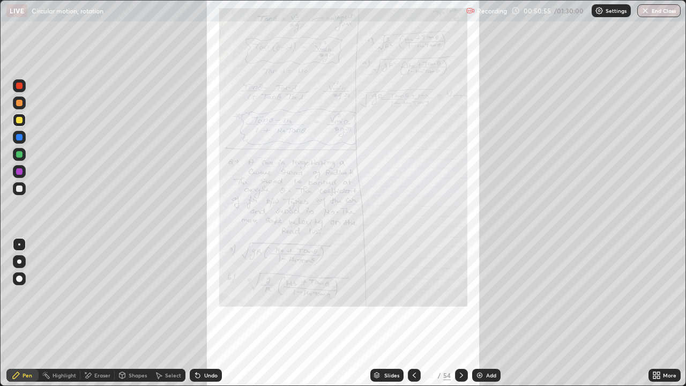
click at [413, 313] on icon at bounding box center [414, 375] width 9 height 9
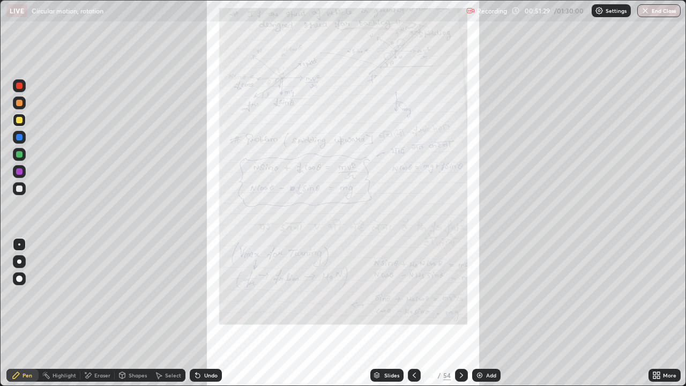
click at [413, 313] on icon at bounding box center [414, 375] width 9 height 9
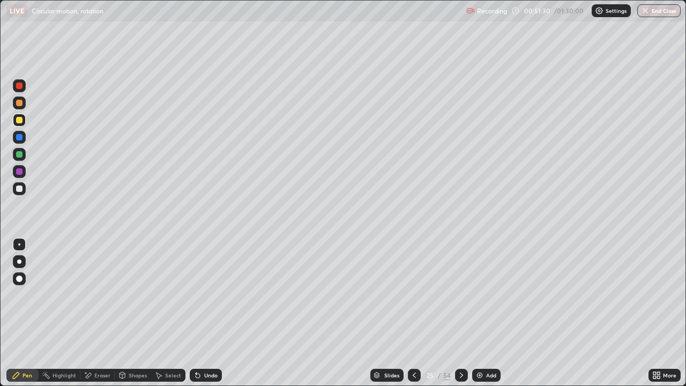
click at [414, 313] on icon at bounding box center [414, 375] width 9 height 9
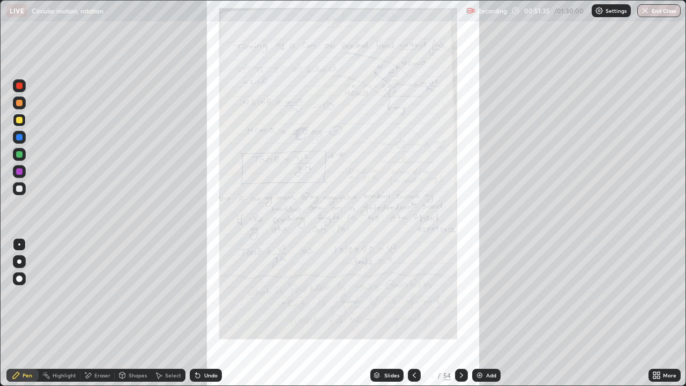
click at [169, 313] on div "Select" at bounding box center [173, 375] width 16 height 5
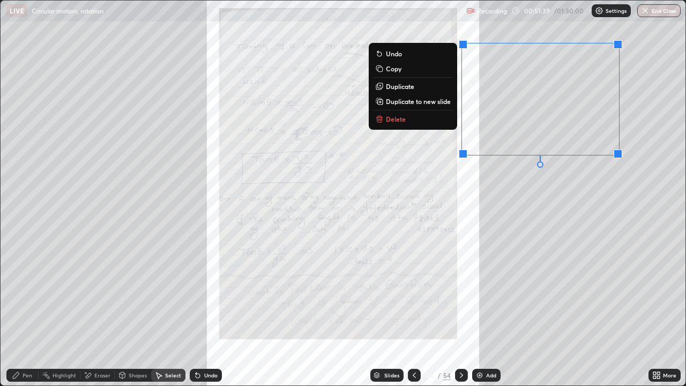
click at [414, 71] on button "Copy" at bounding box center [413, 68] width 80 height 13
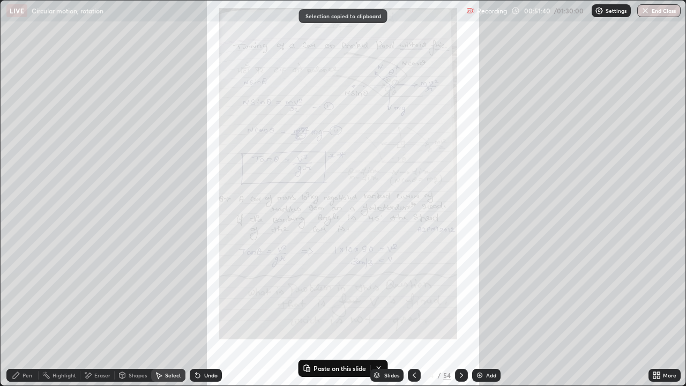
click at [458, 313] on icon at bounding box center [461, 375] width 9 height 9
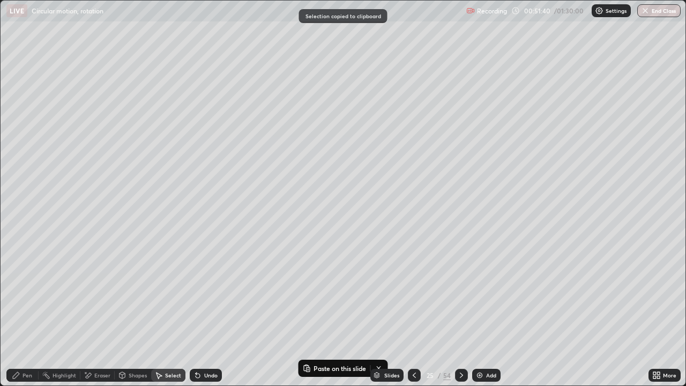
click at [460, 313] on icon at bounding box center [461, 375] width 9 height 9
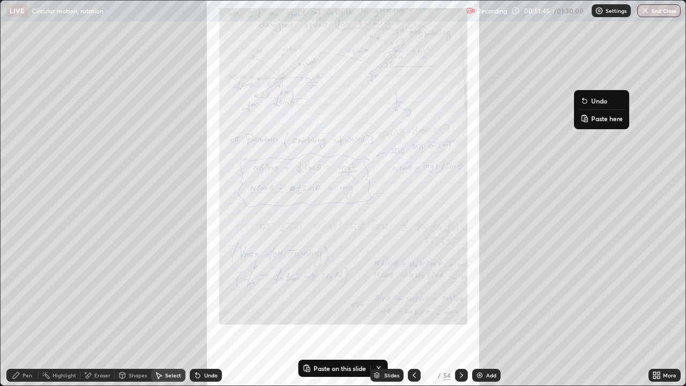
click at [596, 117] on p "Paste here" at bounding box center [607, 118] width 32 height 9
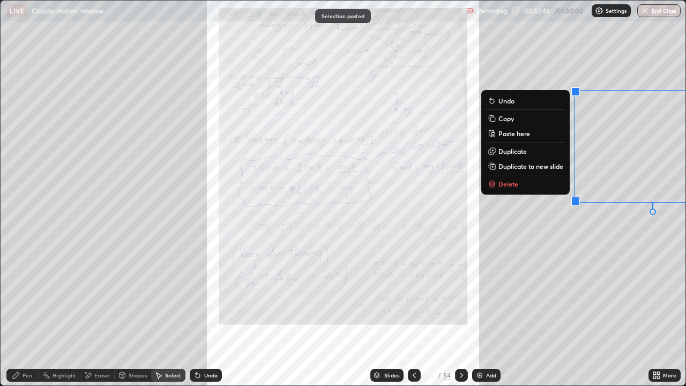
click at [546, 220] on div "0 ° Undo Copy Paste here Duplicate Duplicate to new slide Delete" at bounding box center [343, 193] width 685 height 385
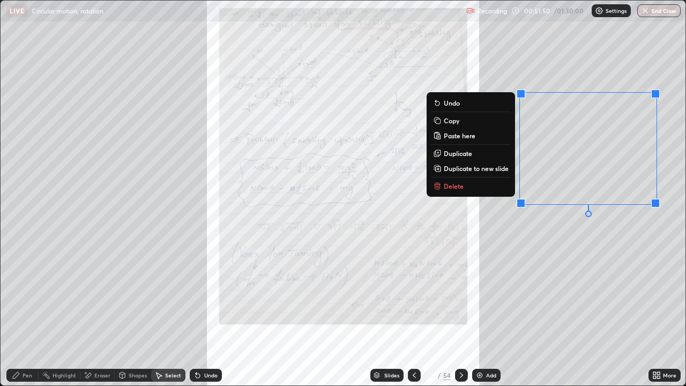
click at [586, 224] on div "0 ° Undo Copy Paste here Duplicate Duplicate to new slide Delete" at bounding box center [343, 193] width 685 height 385
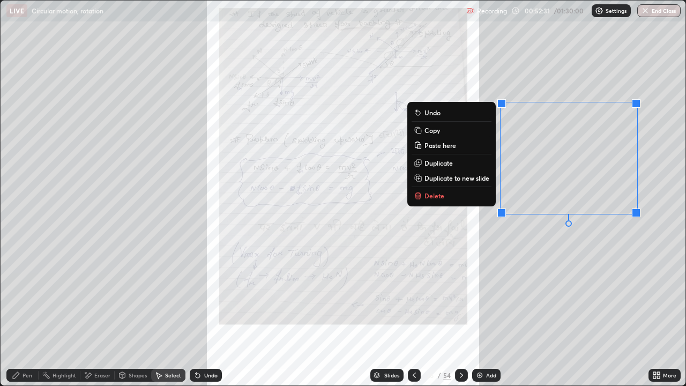
click at [413, 313] on icon at bounding box center [414, 375] width 9 height 9
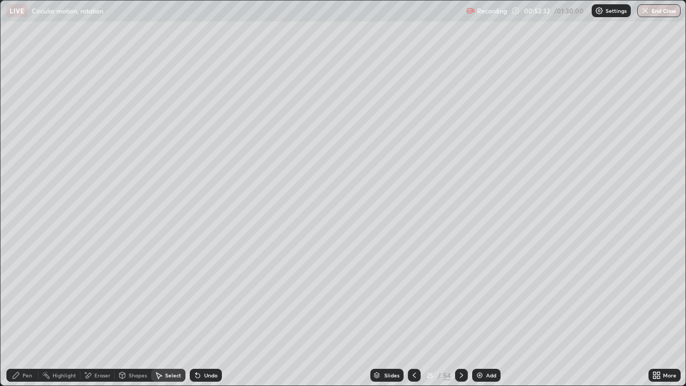
click at [413, 313] on icon at bounding box center [414, 375] width 9 height 9
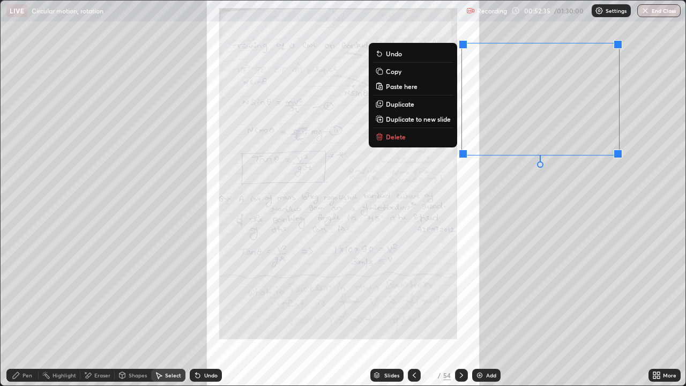
click at [425, 120] on p "Duplicate to new slide" at bounding box center [418, 119] width 65 height 9
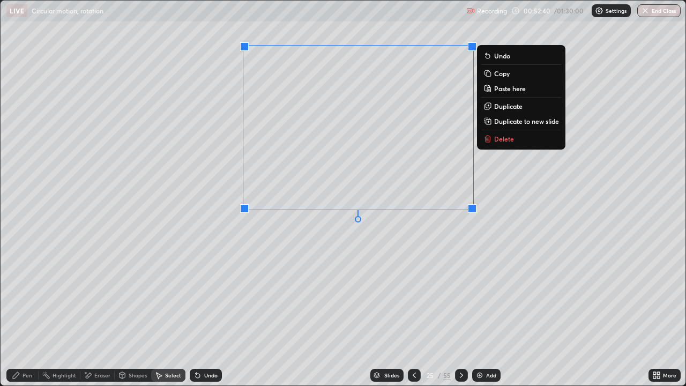
click at [527, 194] on div "0 ° Undo Copy Paste here Duplicate Duplicate to new slide Delete" at bounding box center [343, 193] width 685 height 385
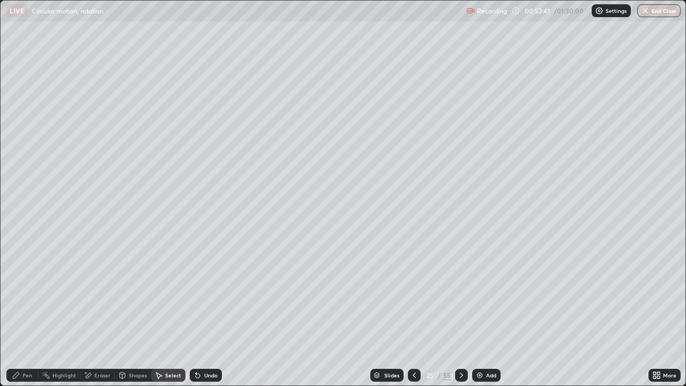
click at [35, 313] on div "Pen" at bounding box center [22, 375] width 32 height 13
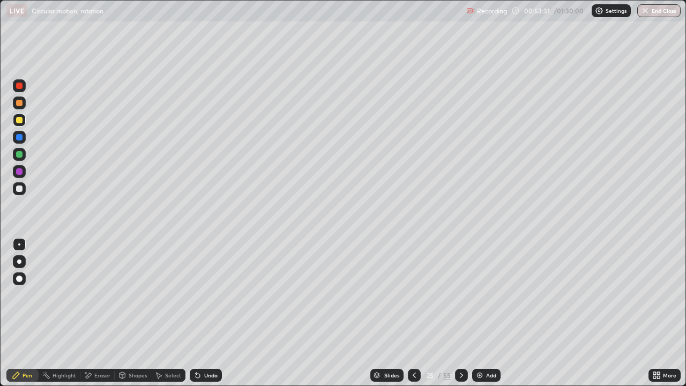
click at [21, 190] on div at bounding box center [19, 188] width 6 height 6
click at [460, 313] on icon at bounding box center [461, 375] width 9 height 9
click at [459, 313] on icon at bounding box center [461, 375] width 9 height 9
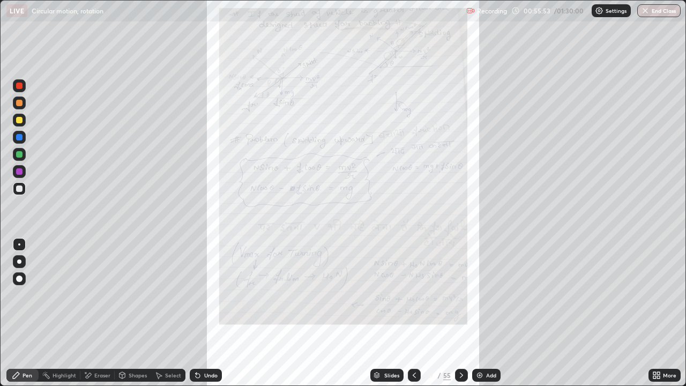
click at [657, 313] on icon at bounding box center [656, 375] width 9 height 9
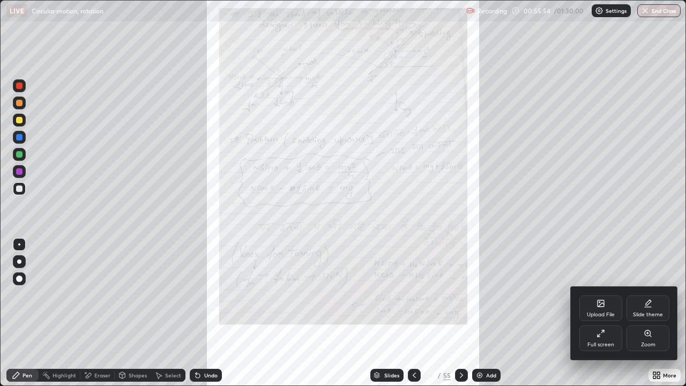
click at [644, 313] on icon at bounding box center [648, 333] width 9 height 9
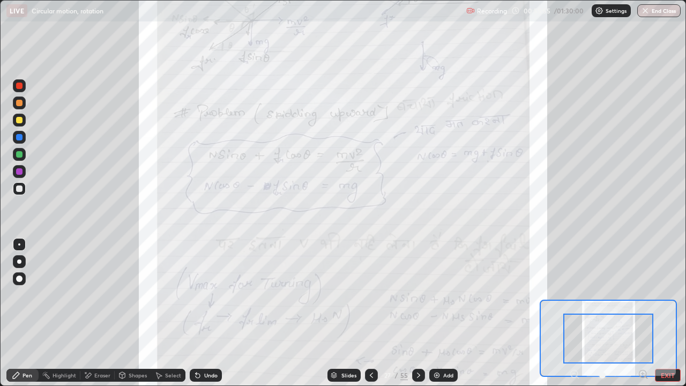
click at [637, 313] on div "Pen Highlight Eraser Shapes Select Undo Slides 27 / 55 Add EXIT" at bounding box center [343, 375] width 686 height 21
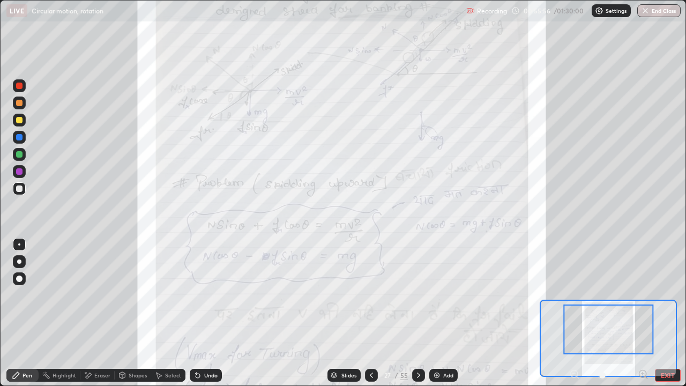
click at [638, 313] on div "Pen Highlight Eraser Shapes Select Undo Slides 27 / 55 Add EXIT" at bounding box center [343, 375] width 686 height 21
click at [643, 313] on icon at bounding box center [643, 374] width 0 height 3
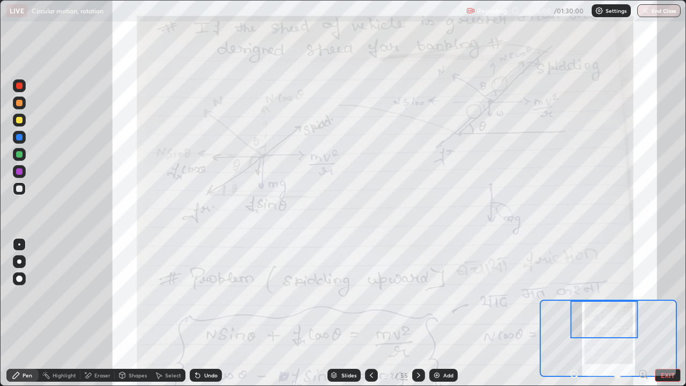
click at [20, 124] on div at bounding box center [19, 120] width 13 height 13
click at [19, 155] on div at bounding box center [19, 154] width 6 height 6
click at [370, 313] on icon at bounding box center [371, 375] width 9 height 9
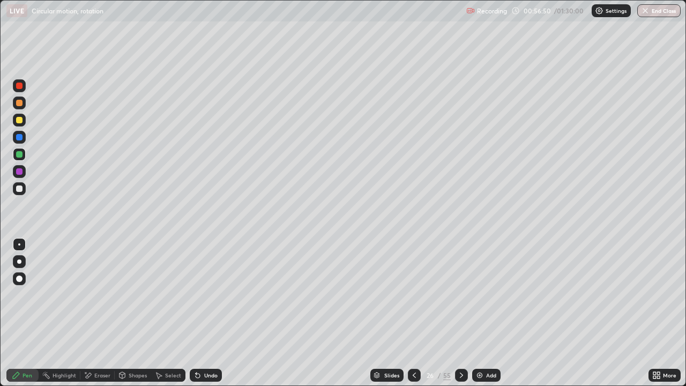
click at [371, 313] on div "Slides" at bounding box center [386, 375] width 33 height 13
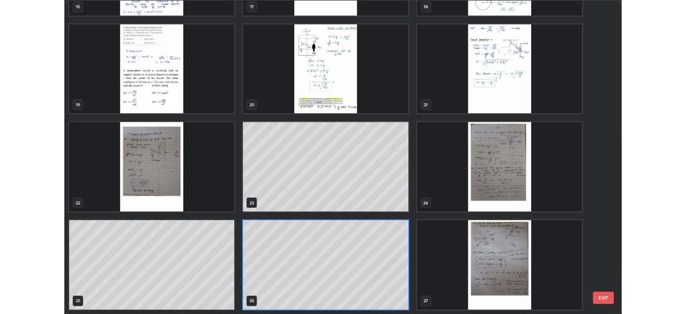
scroll to position [382, 680]
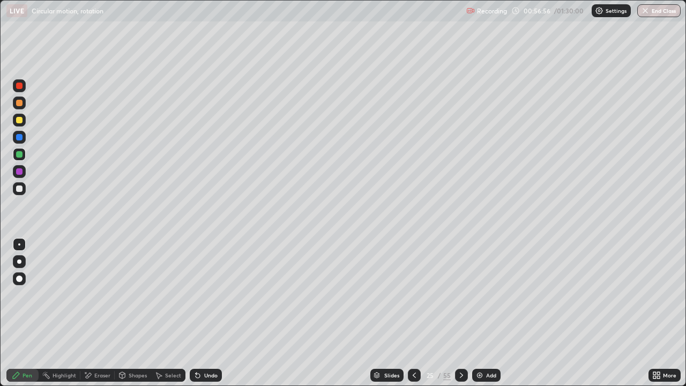
click at [99, 313] on div "Eraser" at bounding box center [102, 375] width 16 height 5
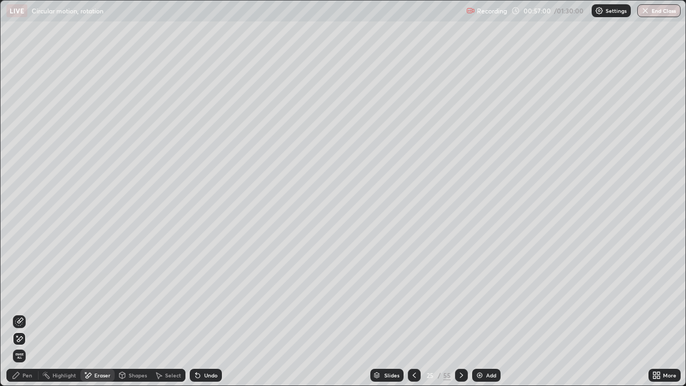
click at [26, 313] on div "Pen" at bounding box center [28, 375] width 10 height 5
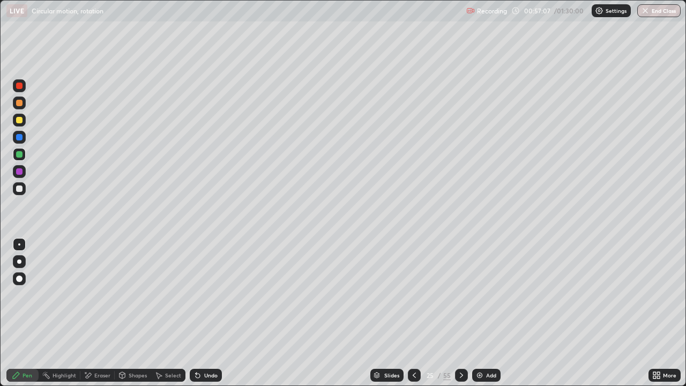
click at [21, 189] on div at bounding box center [19, 188] width 6 height 6
click at [18, 153] on div at bounding box center [19, 154] width 6 height 6
click at [97, 313] on div "Eraser" at bounding box center [102, 375] width 16 height 5
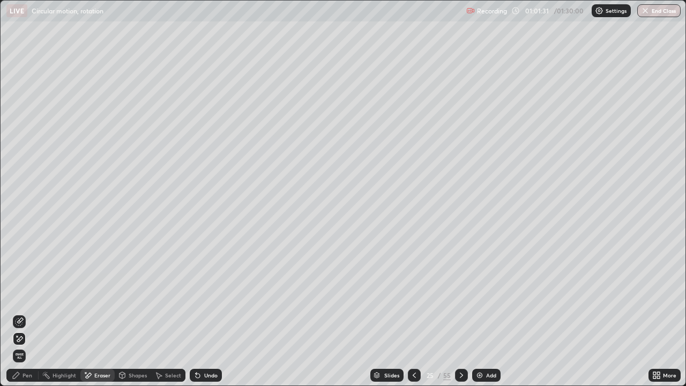
click at [127, 313] on div "Shapes" at bounding box center [133, 375] width 36 height 13
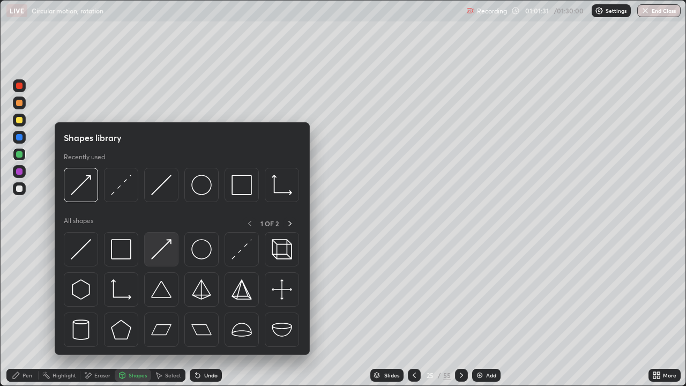
click at [157, 251] on img at bounding box center [161, 249] width 20 height 20
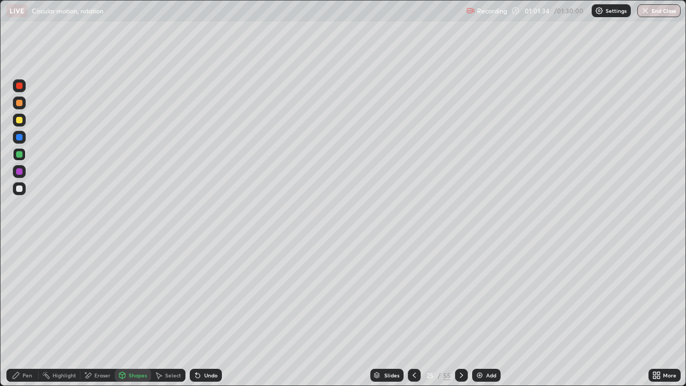
click at [27, 313] on div "Pen" at bounding box center [28, 375] width 10 height 5
click at [95, 313] on div "Eraser" at bounding box center [102, 375] width 16 height 5
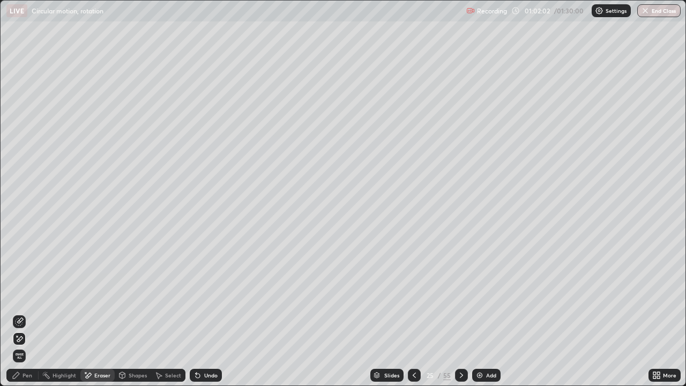
click at [170, 313] on div "Select" at bounding box center [173, 375] width 16 height 5
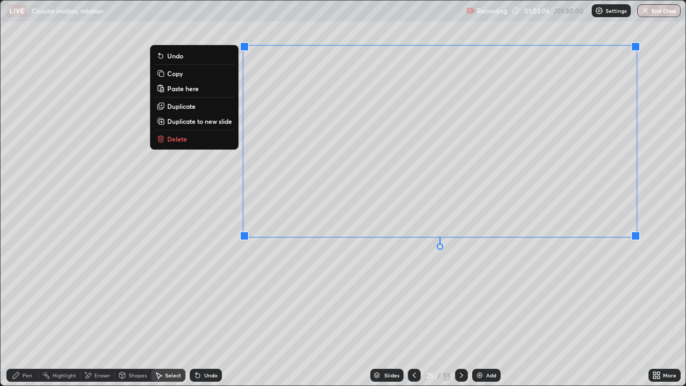
click at [220, 139] on button "Delete" at bounding box center [194, 138] width 80 height 13
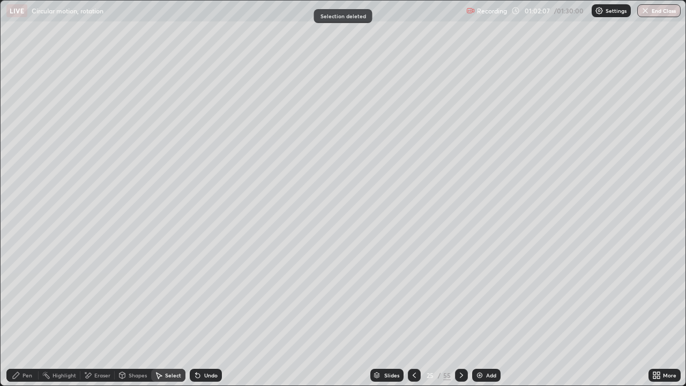
click at [28, 313] on div "Pen" at bounding box center [28, 375] width 10 height 5
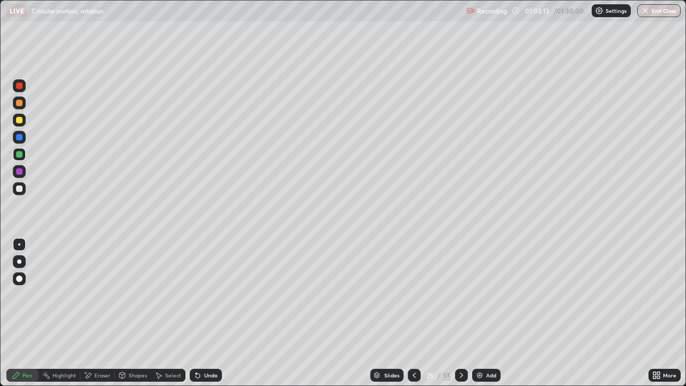
click at [18, 193] on div at bounding box center [19, 188] width 13 height 13
click at [101, 313] on div "Eraser" at bounding box center [102, 375] width 16 height 5
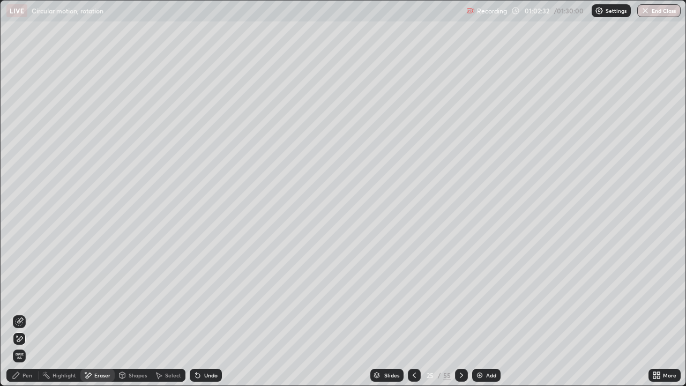
click at [130, 313] on div "Shapes" at bounding box center [138, 375] width 18 height 5
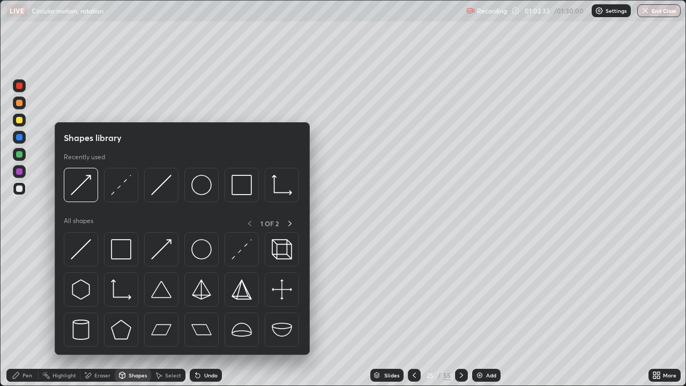
click at [101, 313] on div "Eraser" at bounding box center [102, 375] width 16 height 5
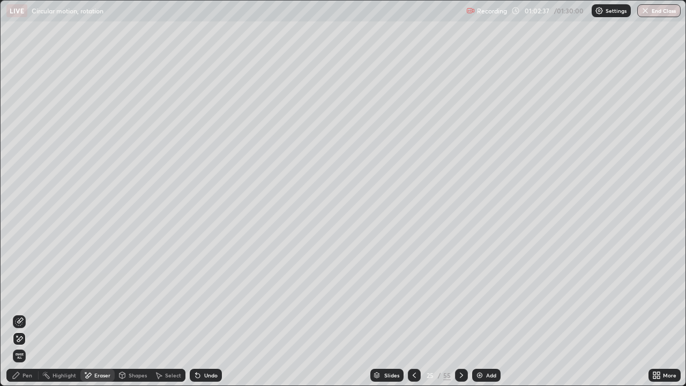
click at [24, 313] on div "Pen" at bounding box center [22, 375] width 32 height 13
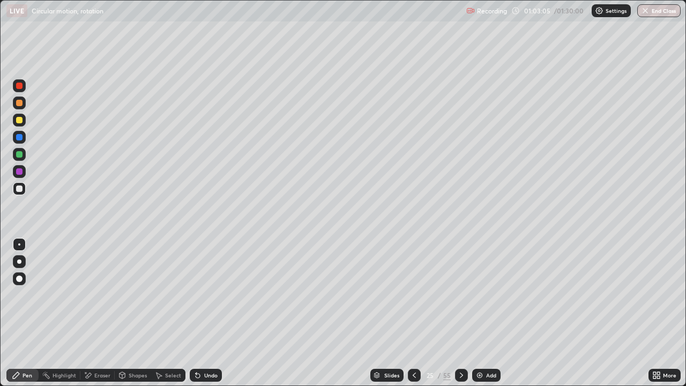
click at [21, 173] on div at bounding box center [19, 171] width 6 height 6
click at [99, 313] on div "Eraser" at bounding box center [102, 375] width 16 height 5
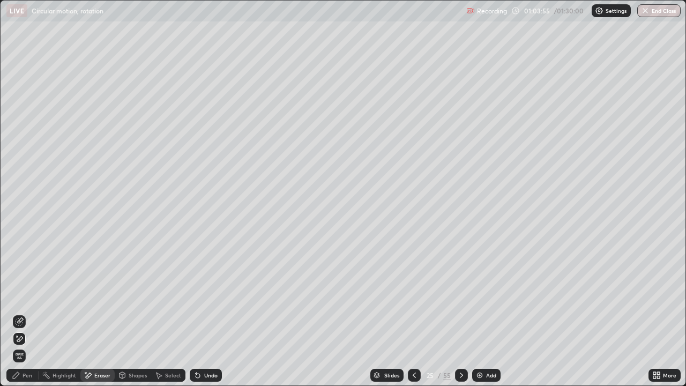
click at [27, 313] on div "Pen" at bounding box center [28, 375] width 10 height 5
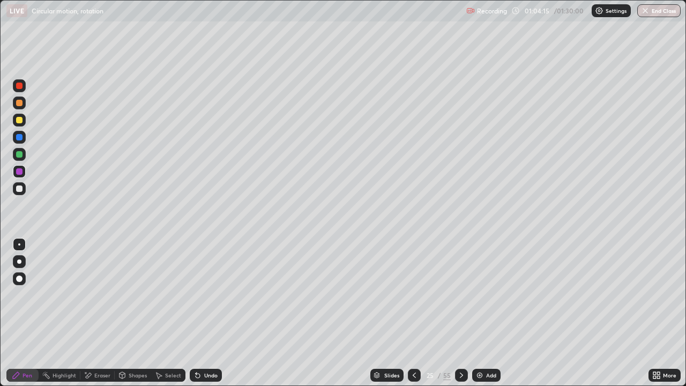
click at [101, 313] on div "Eraser" at bounding box center [102, 375] width 16 height 5
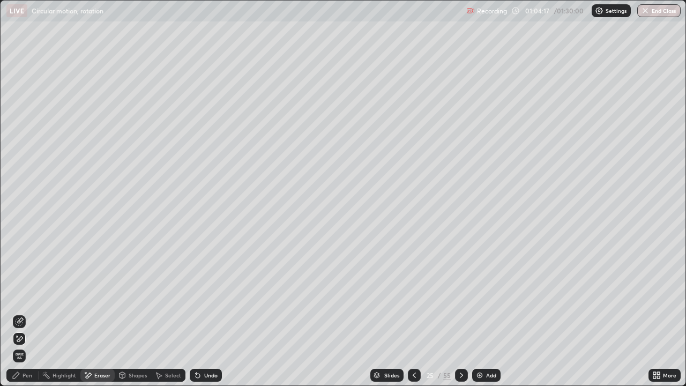
click at [21, 313] on div "Pen" at bounding box center [22, 375] width 32 height 13
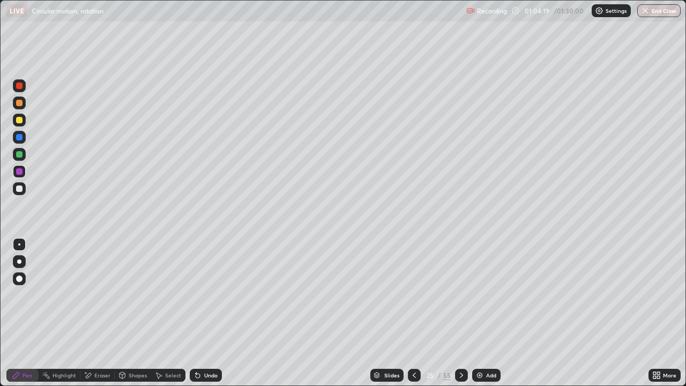
click at [20, 120] on div at bounding box center [19, 120] width 6 height 6
click at [100, 313] on div "Eraser" at bounding box center [102, 375] width 16 height 5
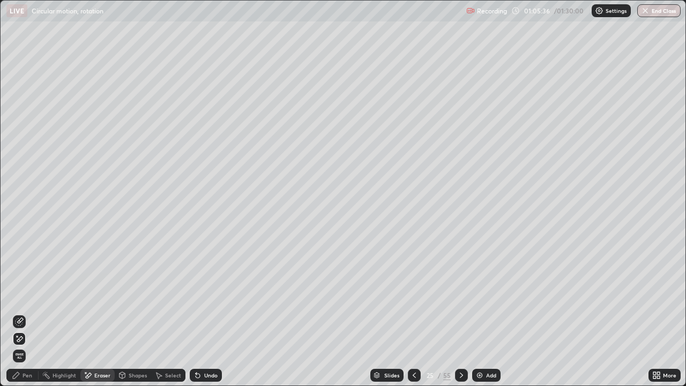
click at [167, 313] on div "Select" at bounding box center [173, 375] width 16 height 5
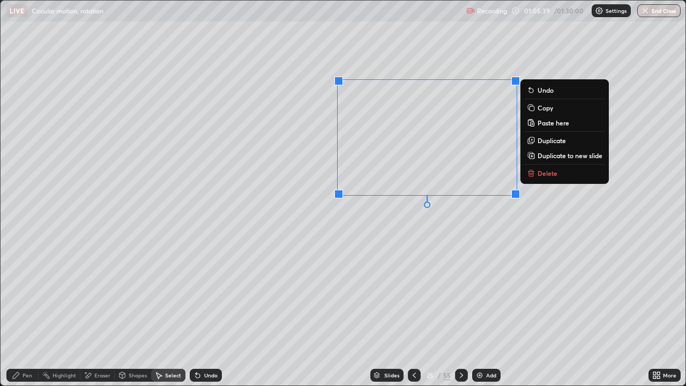
click at [540, 140] on p "Duplicate" at bounding box center [552, 140] width 28 height 9
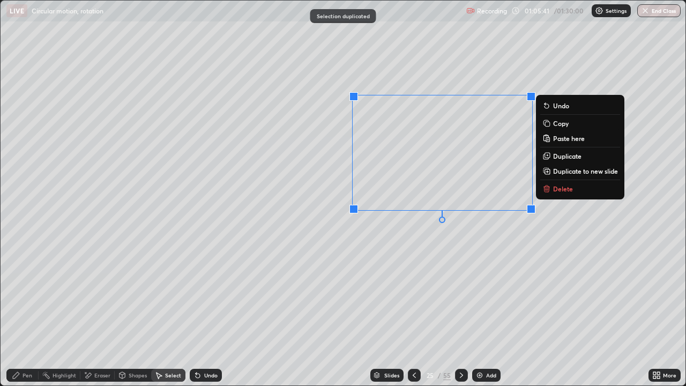
click at [559, 187] on p "Delete" at bounding box center [563, 188] width 20 height 9
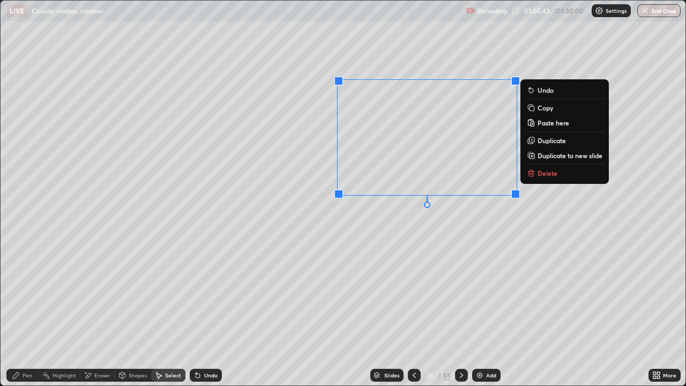
click at [553, 174] on p "Delete" at bounding box center [548, 173] width 20 height 9
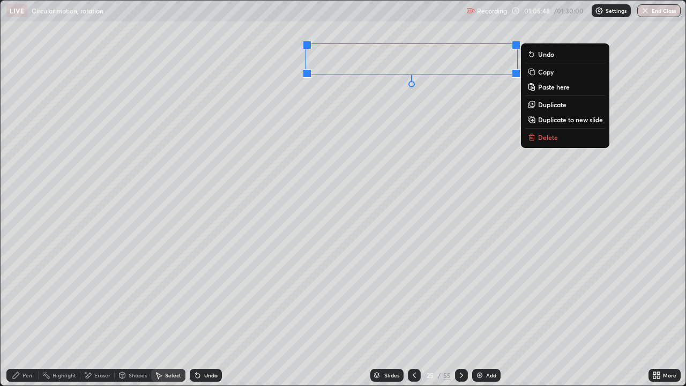
click at [400, 172] on div "0 ° Undo Copy Paste here Duplicate Duplicate to new slide Delete" at bounding box center [343, 193] width 685 height 385
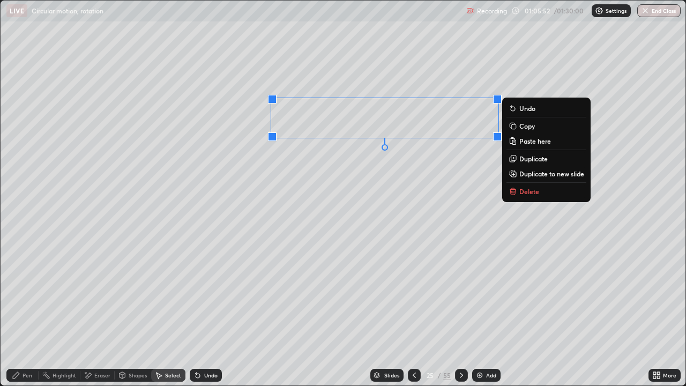
click at [382, 177] on div "0 ° Undo Copy Paste here Duplicate Duplicate to new slide Delete" at bounding box center [343, 193] width 685 height 385
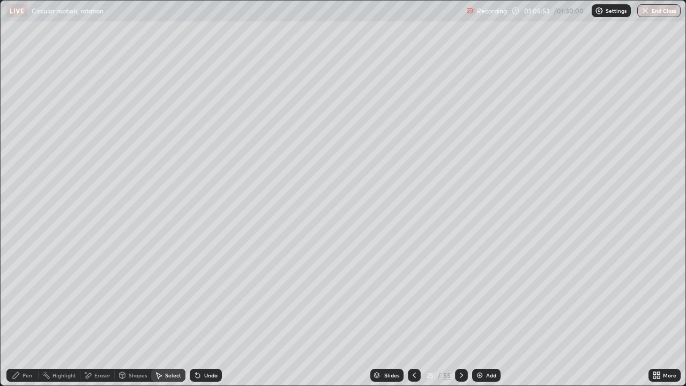
click at [97, 313] on div "Eraser" at bounding box center [102, 375] width 16 height 5
click at [26, 313] on div "Pen" at bounding box center [28, 375] width 10 height 5
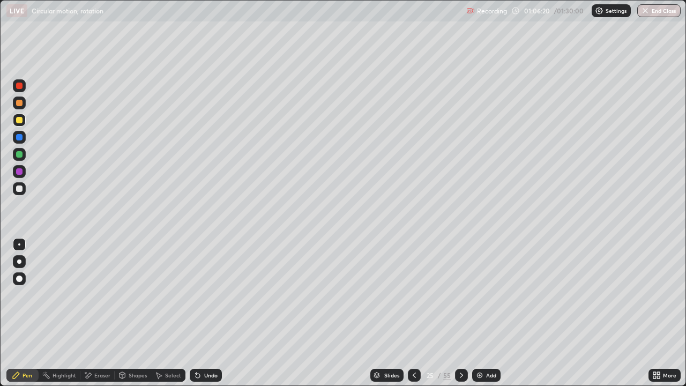
click at [206, 313] on div "Undo" at bounding box center [206, 375] width 32 height 13
click at [101, 313] on div "Eraser" at bounding box center [102, 375] width 16 height 5
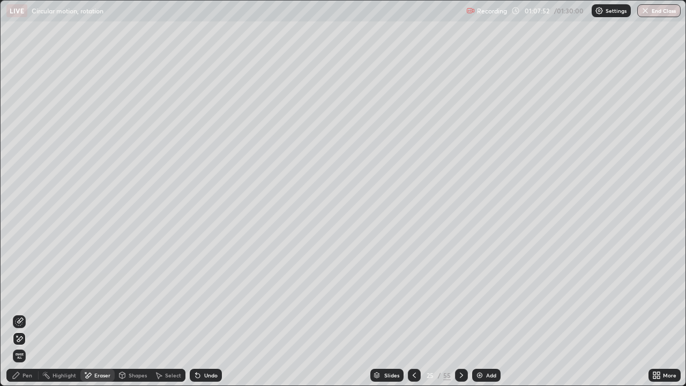
click at [27, 313] on div "Pen" at bounding box center [28, 375] width 10 height 5
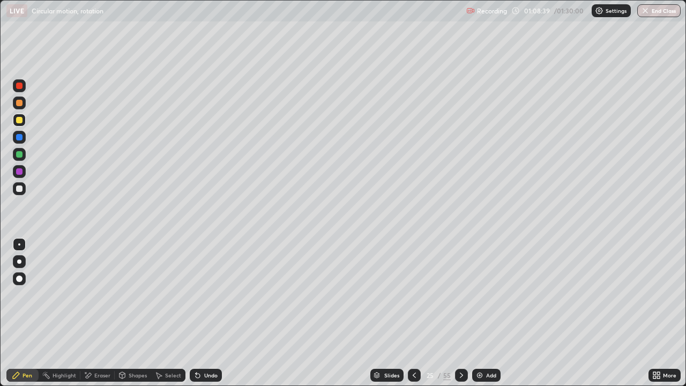
click at [165, 313] on div "Select" at bounding box center [173, 375] width 16 height 5
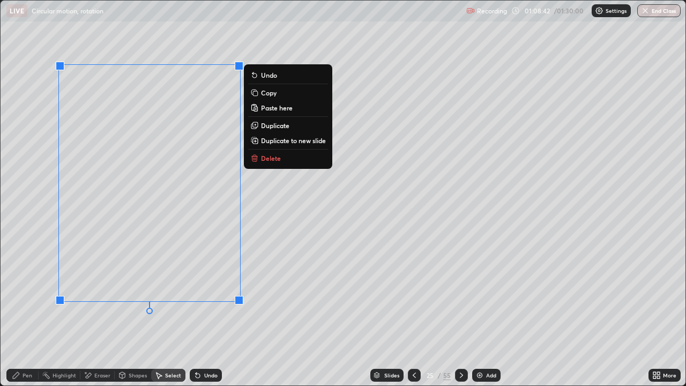
click at [261, 158] on p "Delete" at bounding box center [271, 158] width 20 height 9
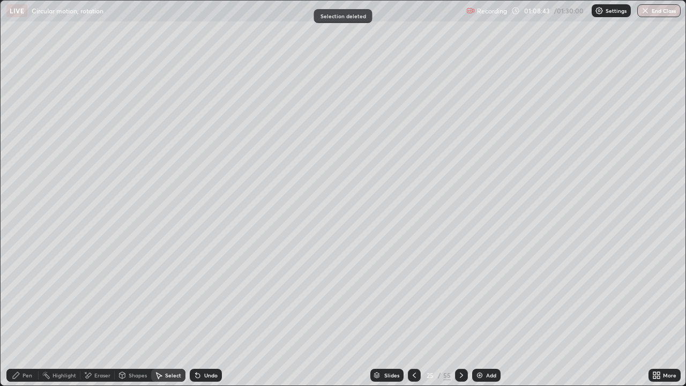
click at [24, 313] on div "Pen" at bounding box center [22, 375] width 32 height 13
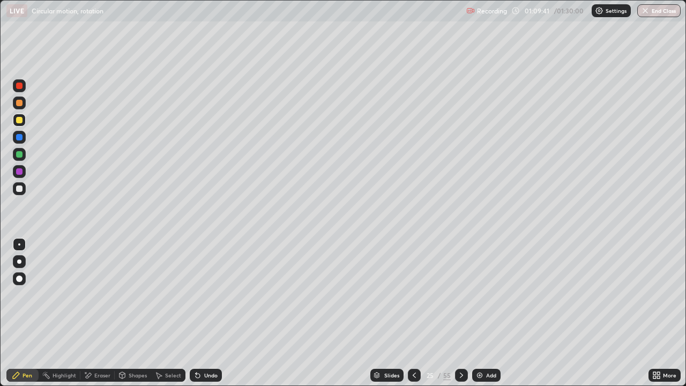
click at [17, 166] on div at bounding box center [19, 171] width 13 height 13
click at [20, 170] on div at bounding box center [19, 171] width 6 height 6
click at [460, 313] on icon at bounding box center [461, 375] width 9 height 9
click at [466, 313] on div at bounding box center [461, 375] width 13 height 13
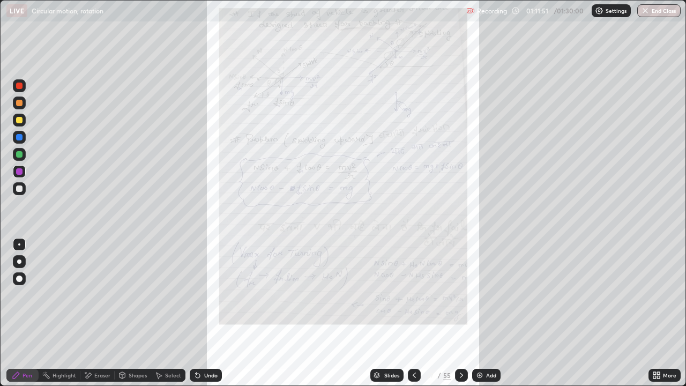
click at [460, 313] on icon at bounding box center [461, 375] width 9 height 9
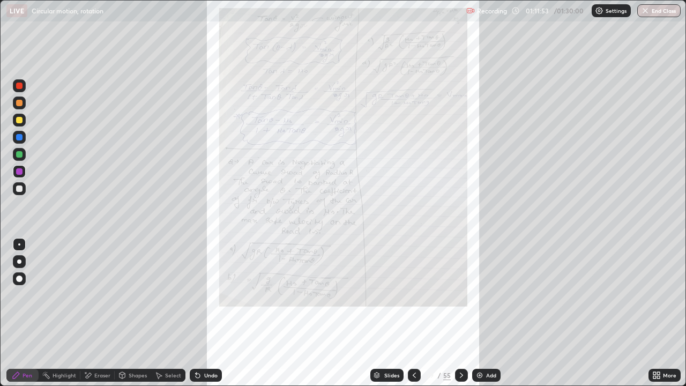
click at [459, 313] on icon at bounding box center [461, 375] width 9 height 9
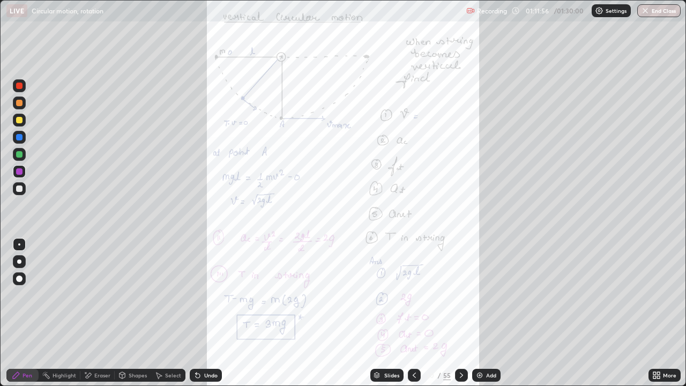
click at [656, 313] on icon at bounding box center [655, 373] width 3 height 3
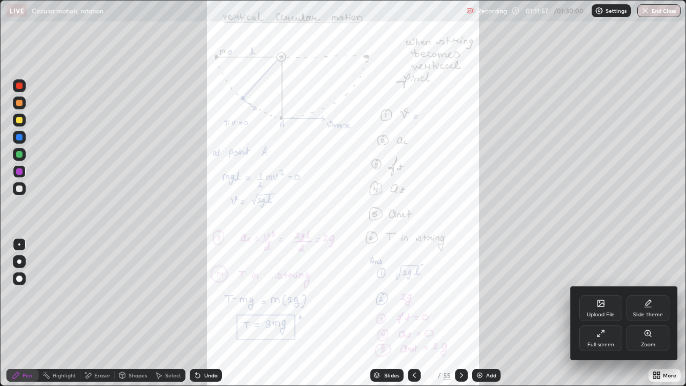
click at [650, 313] on div "Zoom" at bounding box center [648, 338] width 43 height 26
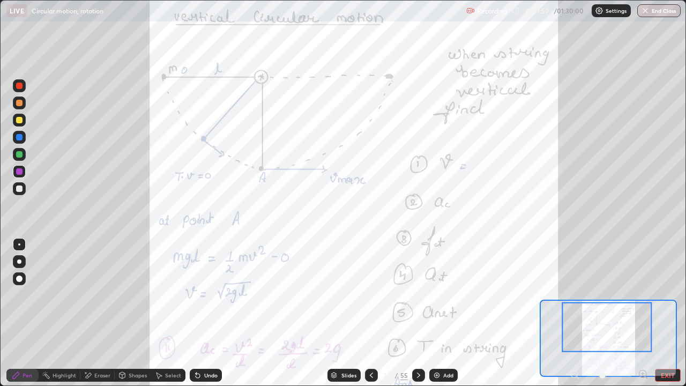
click at [638, 313] on icon at bounding box center [643, 374] width 11 height 11
click at [643, 313] on icon at bounding box center [643, 374] width 3 height 0
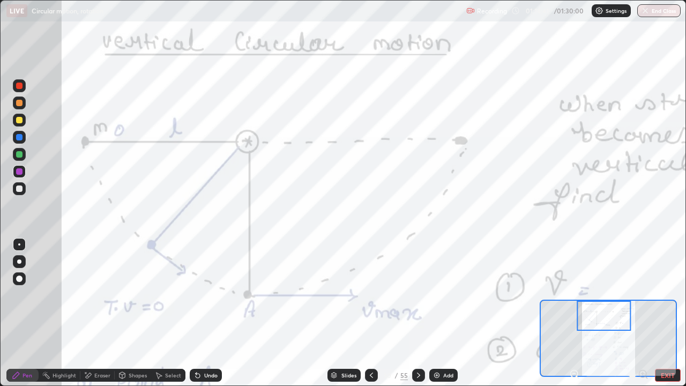
click at [574, 313] on icon at bounding box center [574, 374] width 3 height 0
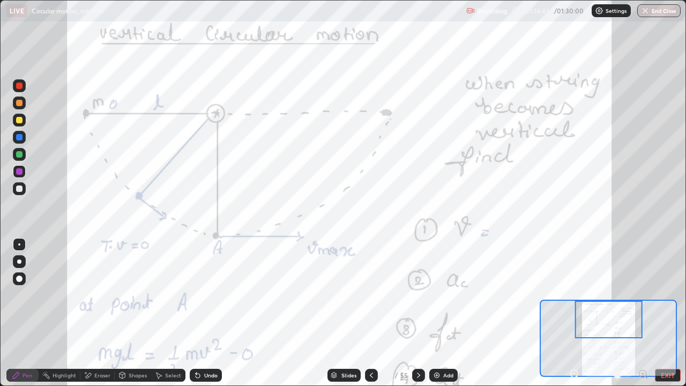
click at [618, 313] on div at bounding box center [609, 320] width 68 height 38
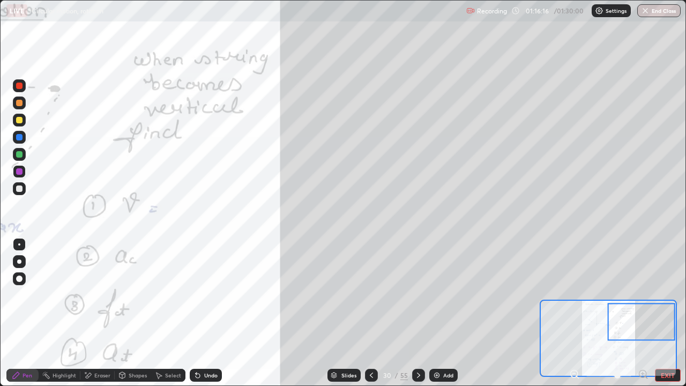
click at [575, 313] on icon at bounding box center [574, 374] width 11 height 11
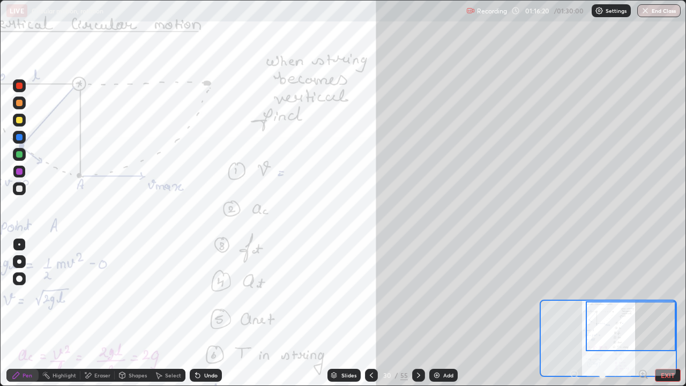
click at [642, 313] on icon at bounding box center [643, 374] width 11 height 11
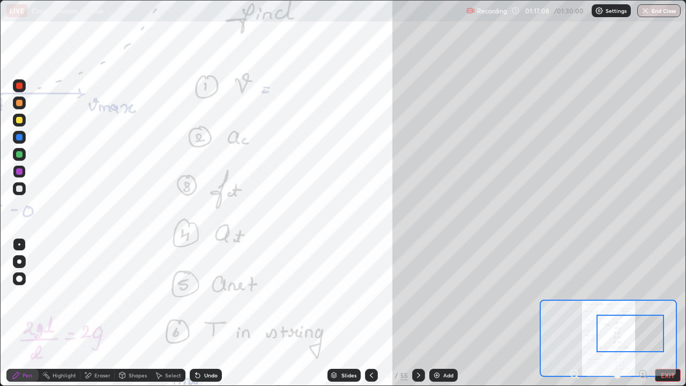
click at [417, 313] on icon at bounding box center [418, 375] width 9 height 9
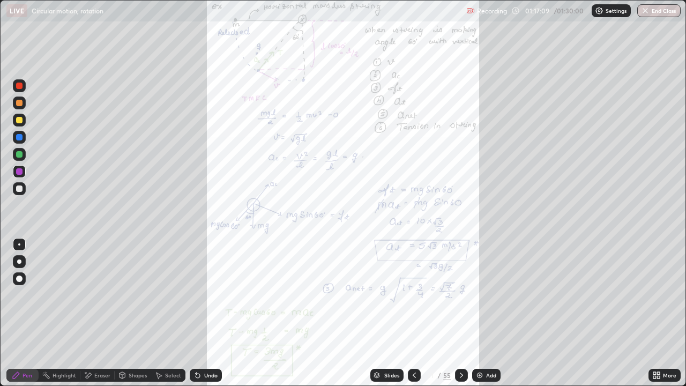
click at [413, 313] on icon at bounding box center [414, 375] width 9 height 9
click at [482, 313] on img at bounding box center [480, 375] width 9 height 9
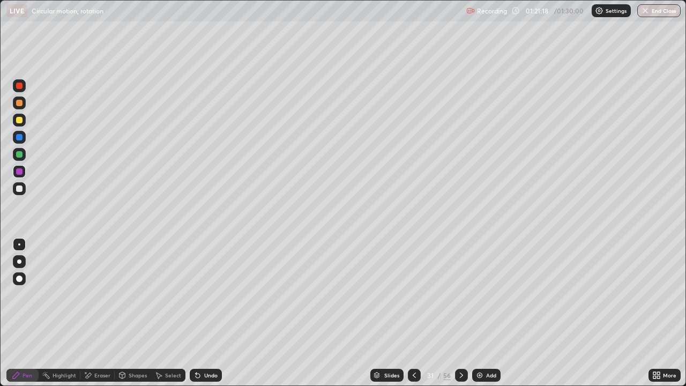
click at [413, 313] on icon at bounding box center [414, 375] width 9 height 9
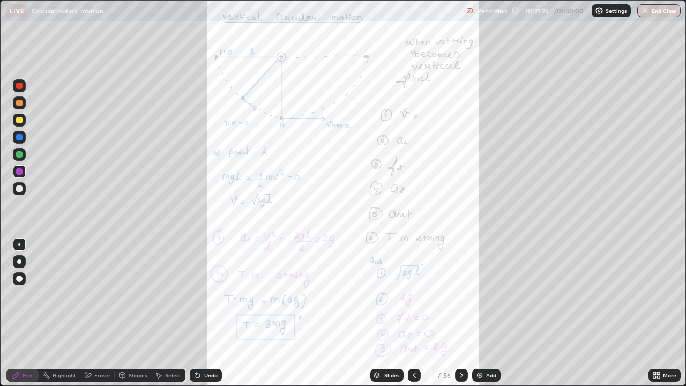
click at [660, 313] on icon at bounding box center [658, 377] width 3 height 3
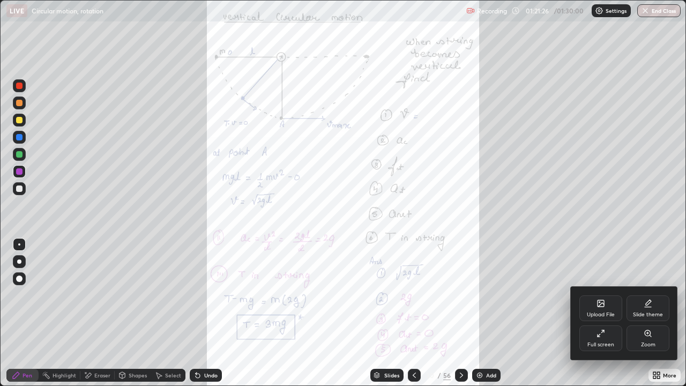
click at [642, 313] on div "Zoom" at bounding box center [648, 338] width 43 height 26
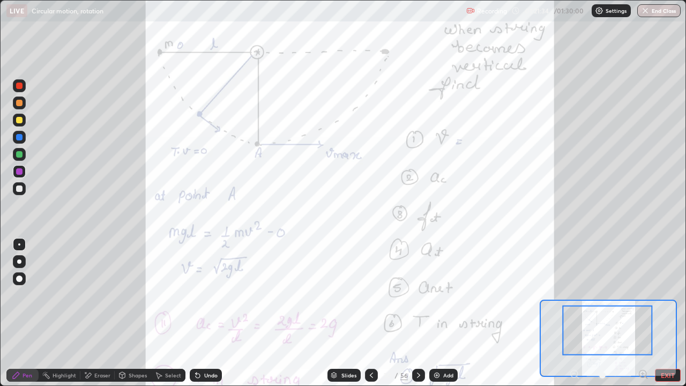
click at [21, 155] on div at bounding box center [19, 154] width 6 height 6
click at [18, 172] on div at bounding box center [19, 171] width 6 height 6
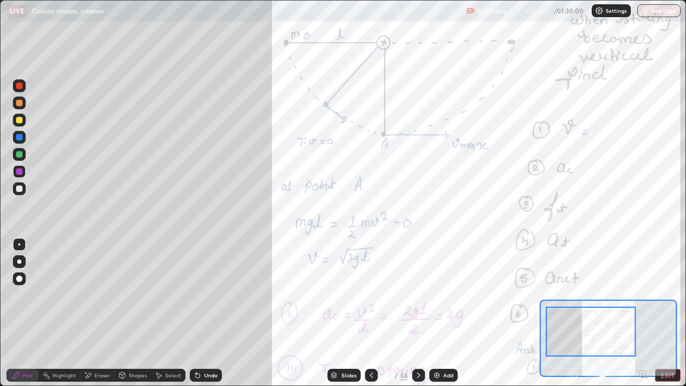
click at [21, 121] on div at bounding box center [19, 120] width 6 height 6
click at [17, 173] on div at bounding box center [19, 171] width 6 height 6
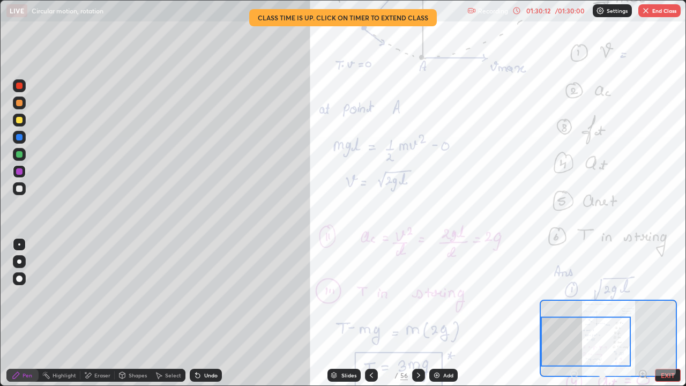
click at [563, 10] on div "/ 01:30:00" at bounding box center [569, 11] width 33 height 6
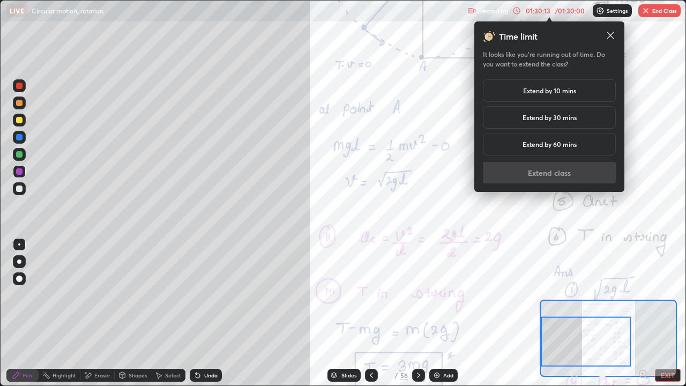
click at [550, 90] on h5 "Extend by 10 mins" at bounding box center [549, 91] width 53 height 10
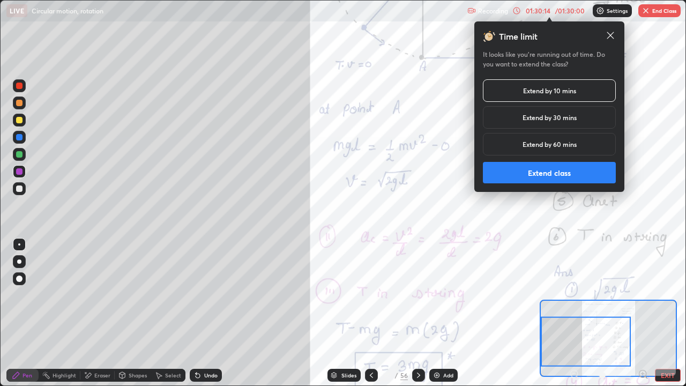
click at [590, 172] on button "Extend class" at bounding box center [549, 172] width 133 height 21
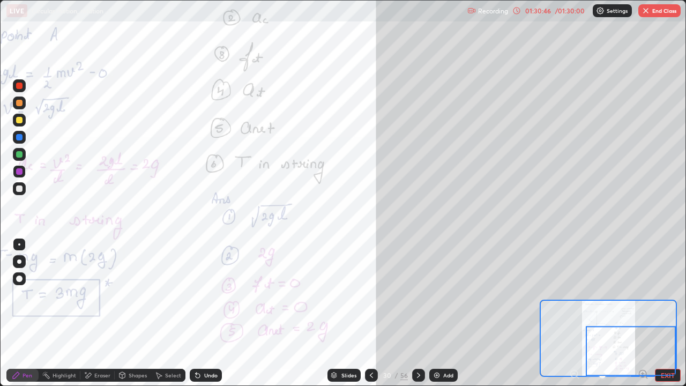
click at [18, 156] on div at bounding box center [19, 154] width 6 height 6
click at [417, 313] on icon at bounding box center [418, 375] width 9 height 9
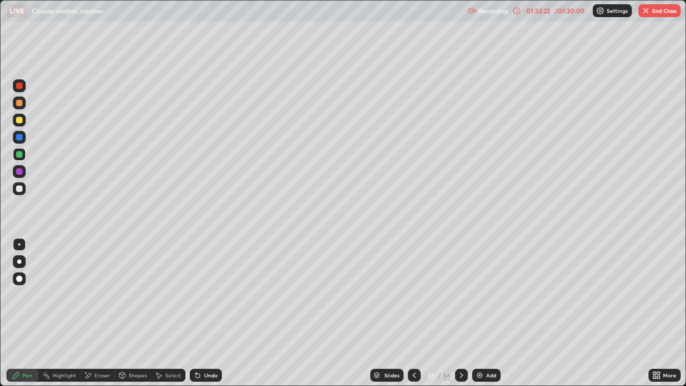
click at [462, 313] on icon at bounding box center [461, 375] width 9 height 9
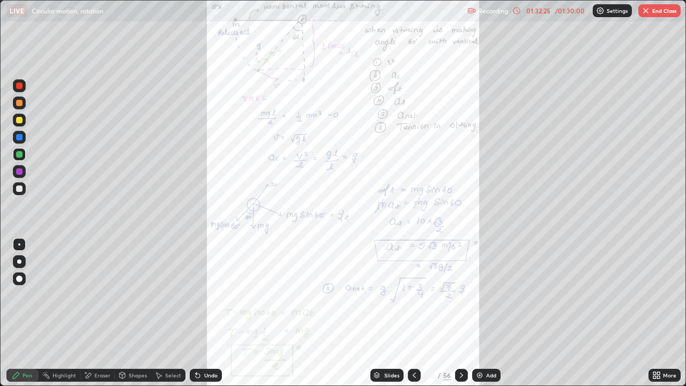
click at [658, 313] on icon at bounding box center [658, 377] width 3 height 3
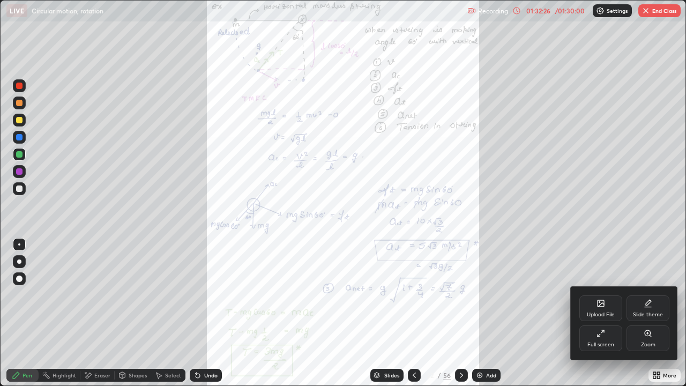
click at [644, 313] on div "Zoom" at bounding box center [648, 344] width 14 height 5
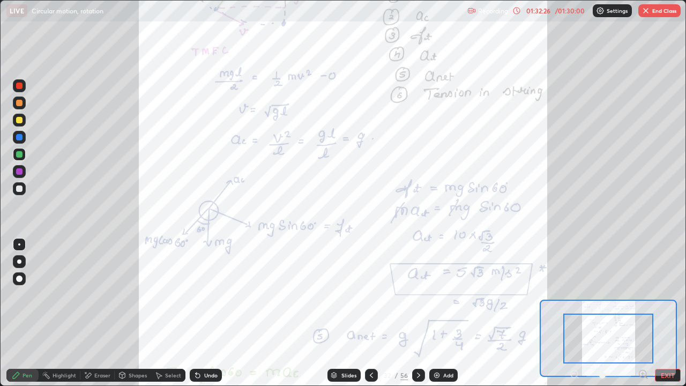
click at [644, 313] on icon at bounding box center [643, 374] width 3 height 0
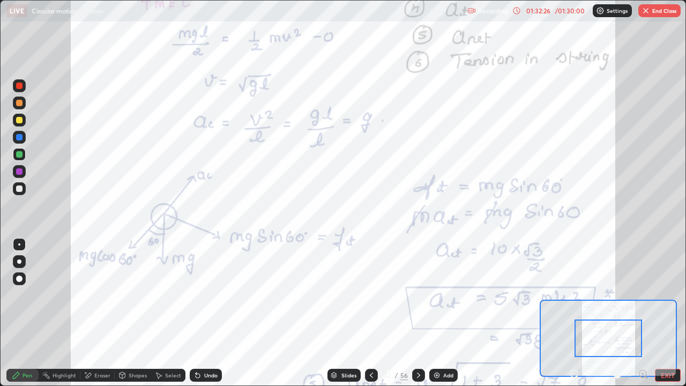
click at [642, 313] on icon at bounding box center [643, 374] width 3 height 0
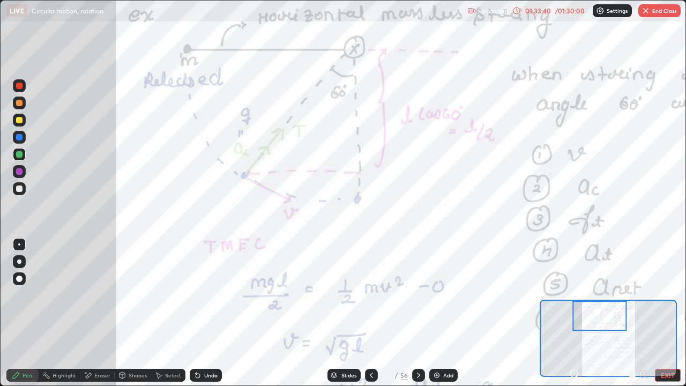
click at [420, 313] on icon at bounding box center [418, 375] width 9 height 9
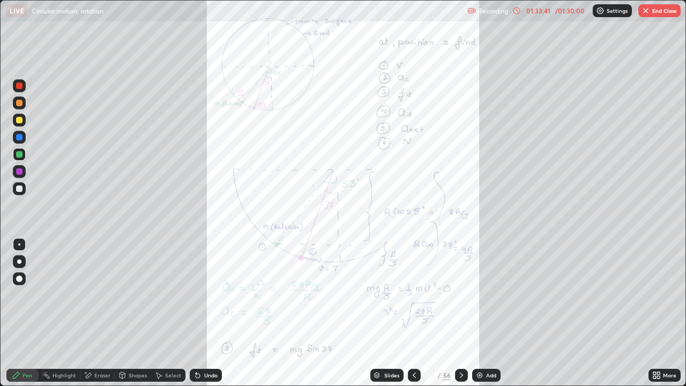
click at [480, 313] on img at bounding box center [480, 375] width 9 height 9
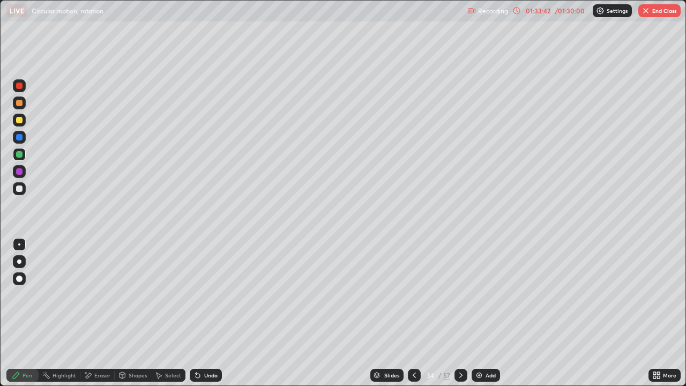
click at [130, 313] on div "Shapes" at bounding box center [138, 375] width 18 height 5
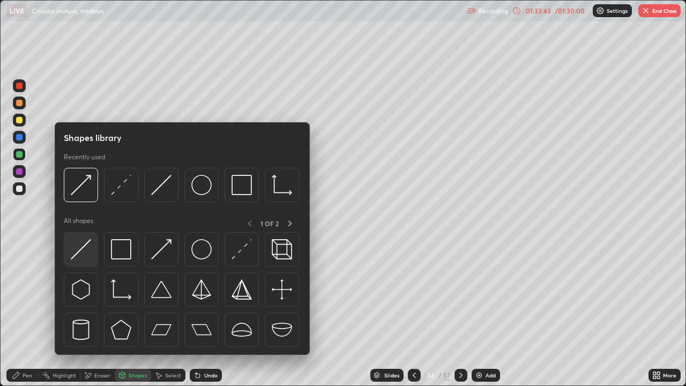
click at [91, 253] on img at bounding box center [81, 249] width 20 height 20
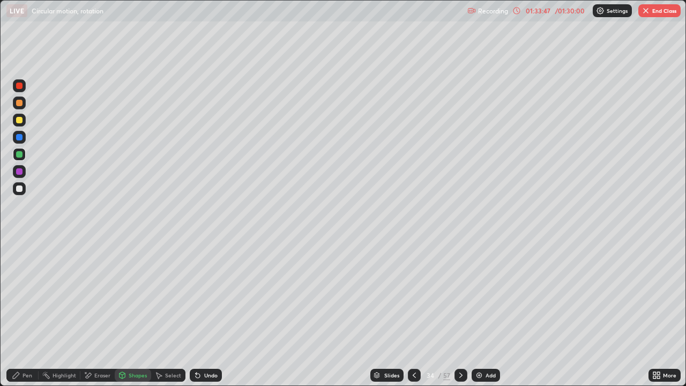
click at [207, 313] on div "Undo" at bounding box center [210, 375] width 13 height 5
click at [21, 313] on div "Pen" at bounding box center [22, 375] width 32 height 13
click at [138, 313] on div "Shapes" at bounding box center [138, 375] width 18 height 5
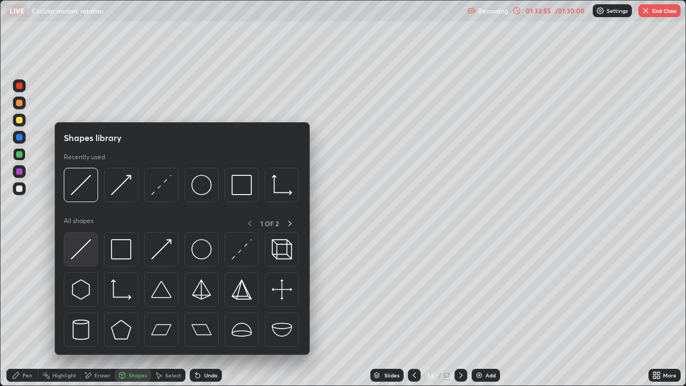
click at [93, 252] on div at bounding box center [81, 249] width 34 height 34
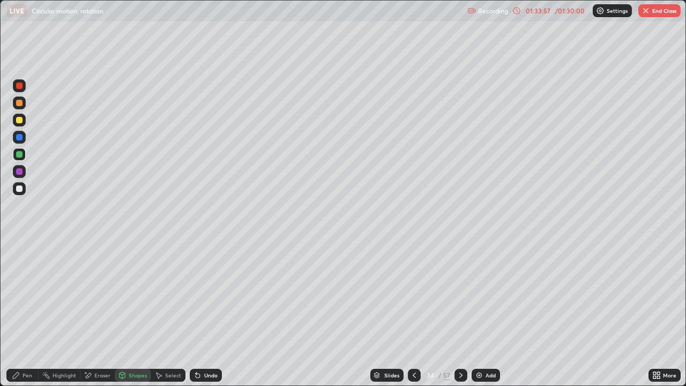
click at [24, 313] on div "Pen" at bounding box center [28, 375] width 10 height 5
click at [656, 13] on button "End Class" at bounding box center [660, 10] width 42 height 13
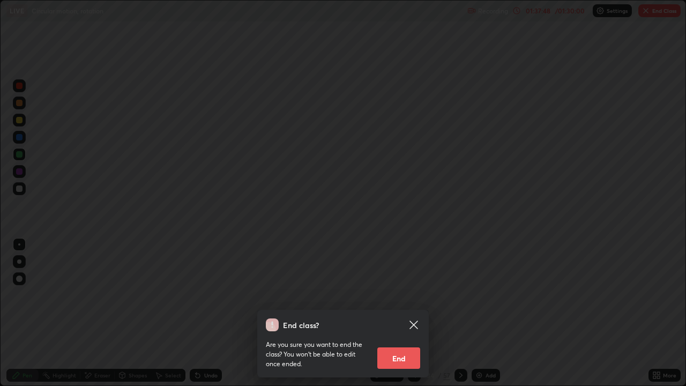
click at [407, 313] on button "End" at bounding box center [398, 357] width 43 height 21
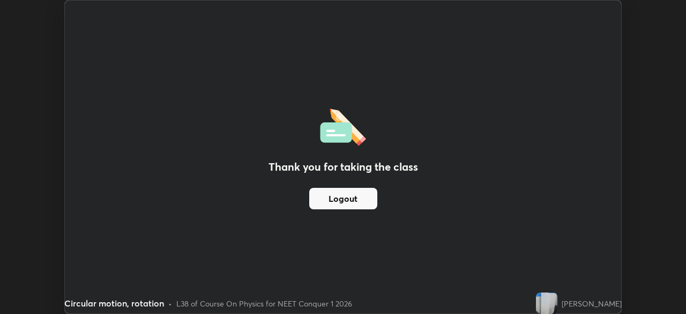
scroll to position [53299, 52926]
